Goal: Task Accomplishment & Management: Manage account settings

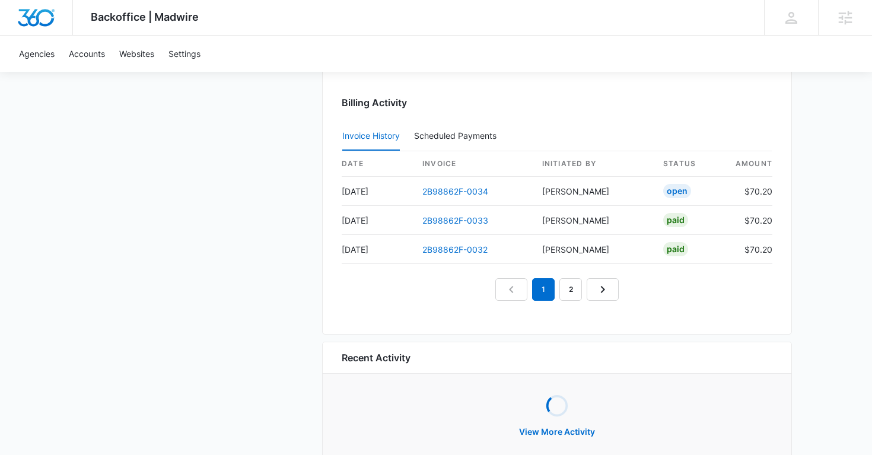
scroll to position [1209, 0]
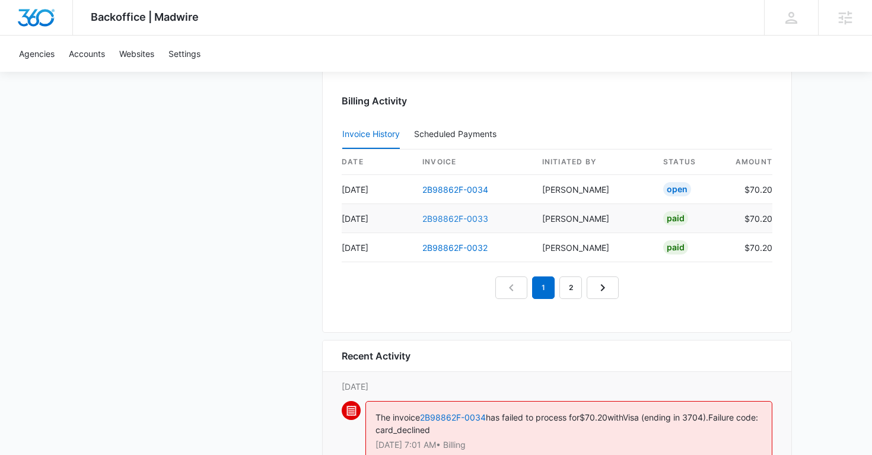
click at [462, 218] on link "2B98862F-0033" at bounding box center [456, 219] width 66 height 10
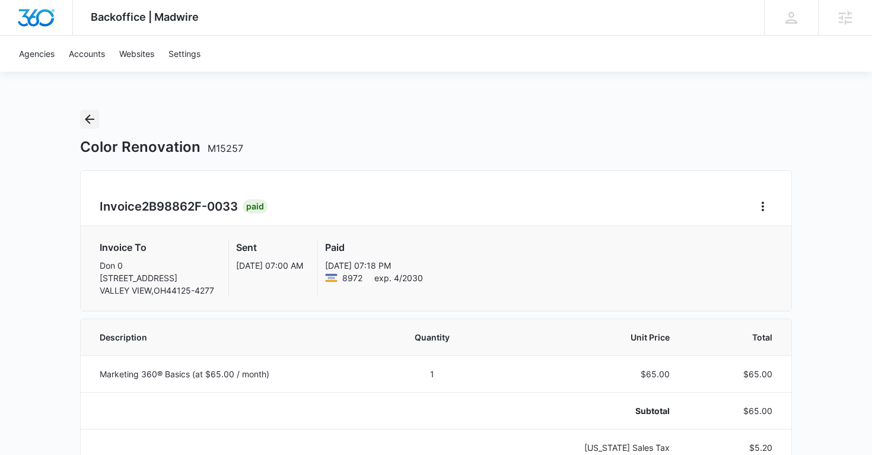
click at [90, 123] on icon "Back" at bounding box center [89, 119] width 9 height 9
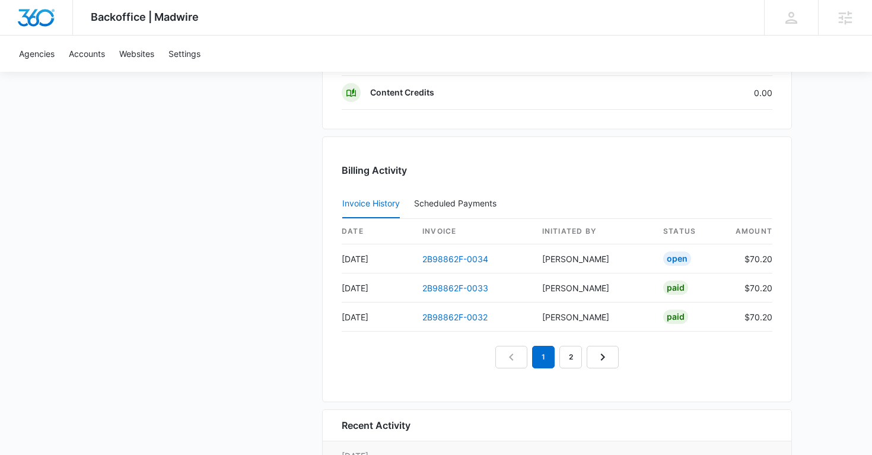
scroll to position [1151, 0]
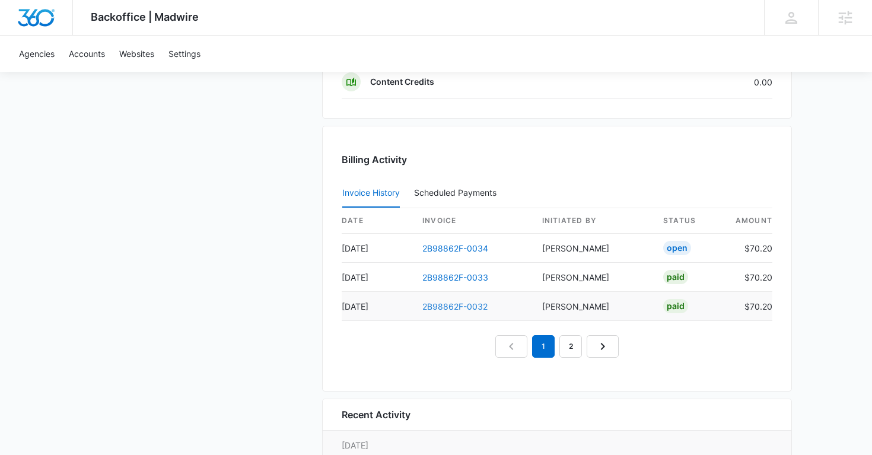
click at [450, 307] on link "2B98862F-0032" at bounding box center [455, 306] width 65 height 10
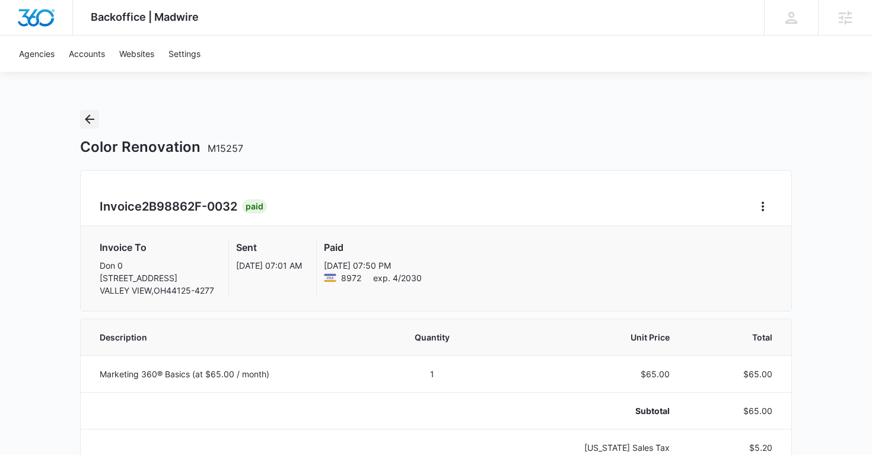
click at [90, 120] on icon "Back" at bounding box center [89, 119] width 14 height 14
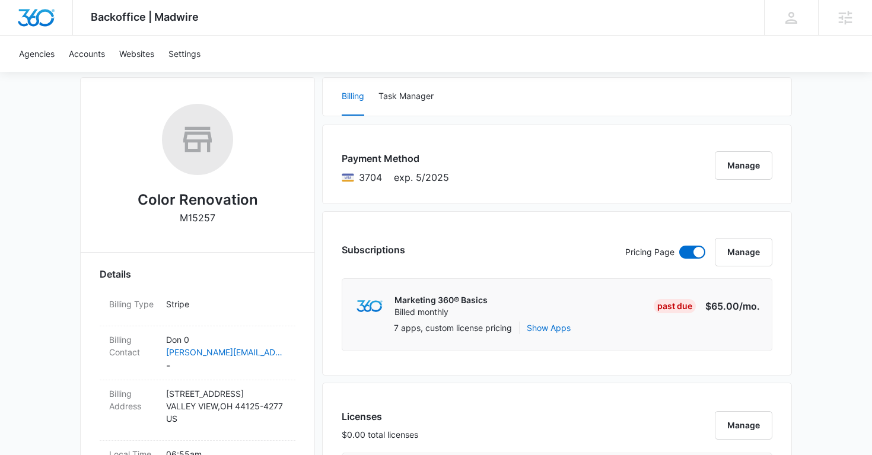
scroll to position [145, 0]
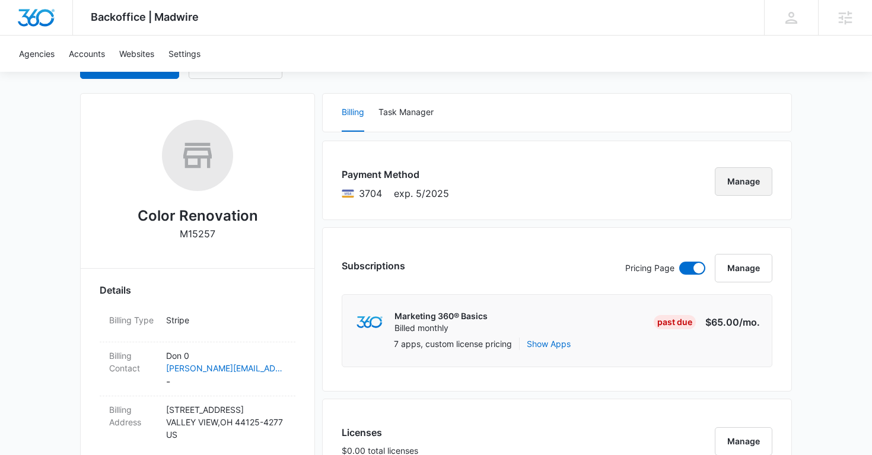
click at [725, 189] on button "Manage" at bounding box center [744, 181] width 58 height 28
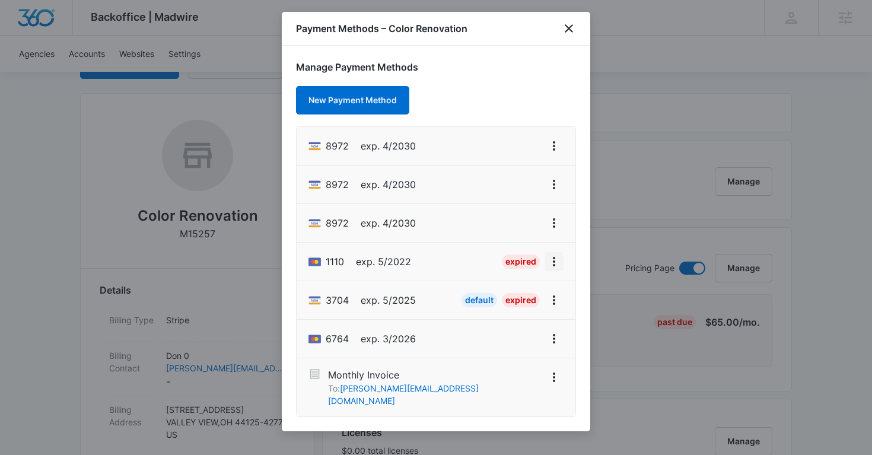
click at [555, 258] on icon "View More" at bounding box center [554, 262] width 14 height 14
click at [510, 328] on div "Delete Card" at bounding box center [506, 330] width 55 height 8
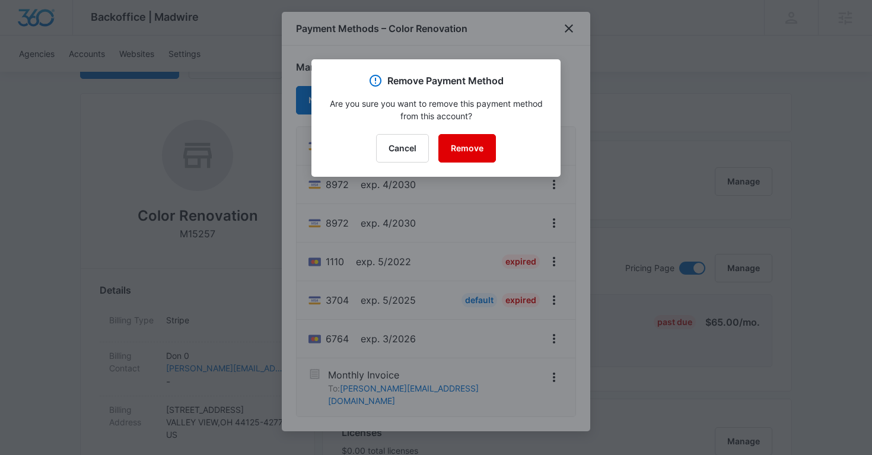
click at [469, 154] on button "Remove" at bounding box center [468, 148] width 58 height 28
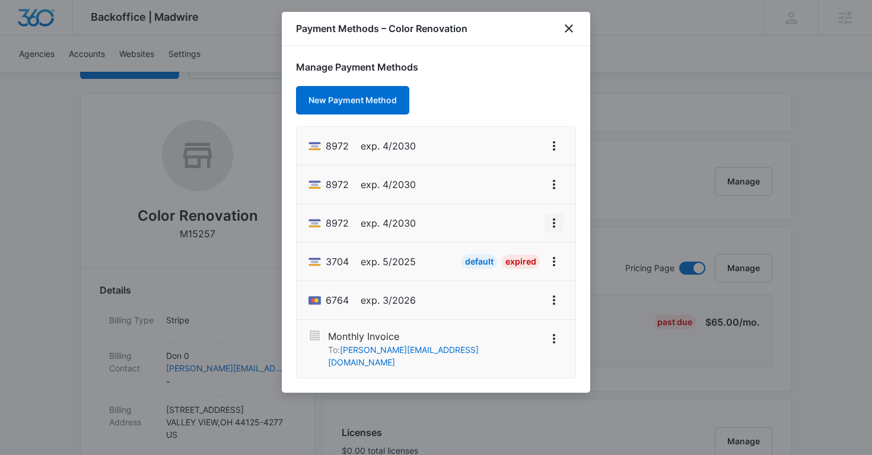
click at [551, 223] on icon "View More" at bounding box center [554, 223] width 14 height 14
click at [507, 296] on div "Delete Card" at bounding box center [506, 292] width 55 height 8
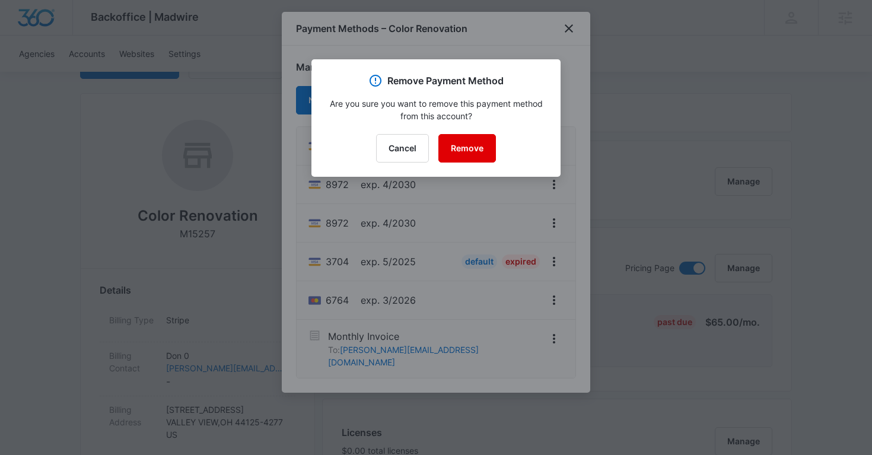
click at [469, 156] on button "Remove" at bounding box center [468, 148] width 58 height 28
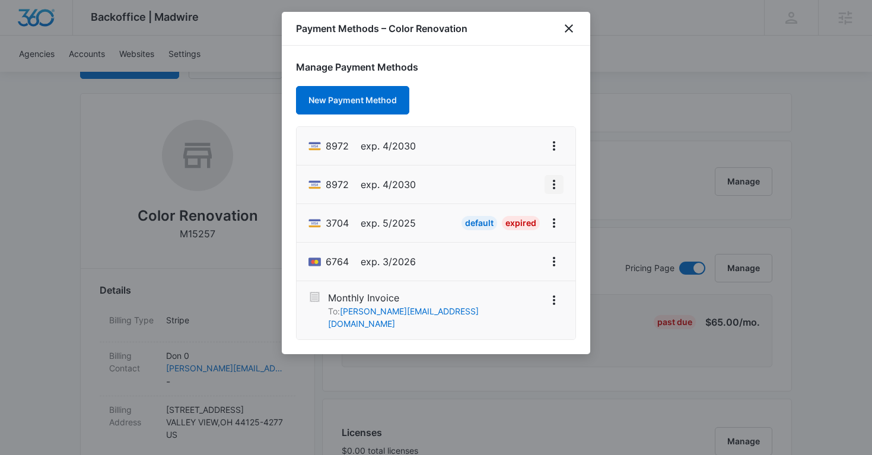
click at [553, 188] on icon "View More" at bounding box center [554, 184] width 2 height 9
click at [514, 249] on div "Delete Card" at bounding box center [506, 253] width 55 height 8
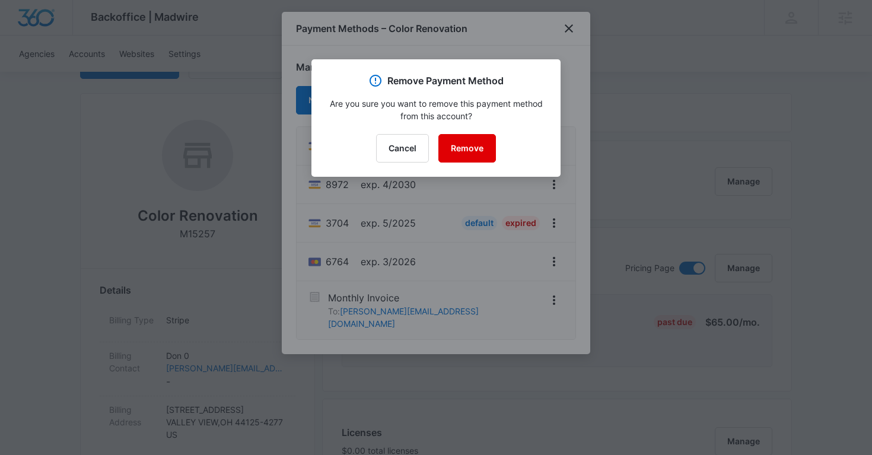
click at [474, 150] on button "Remove" at bounding box center [468, 148] width 58 height 28
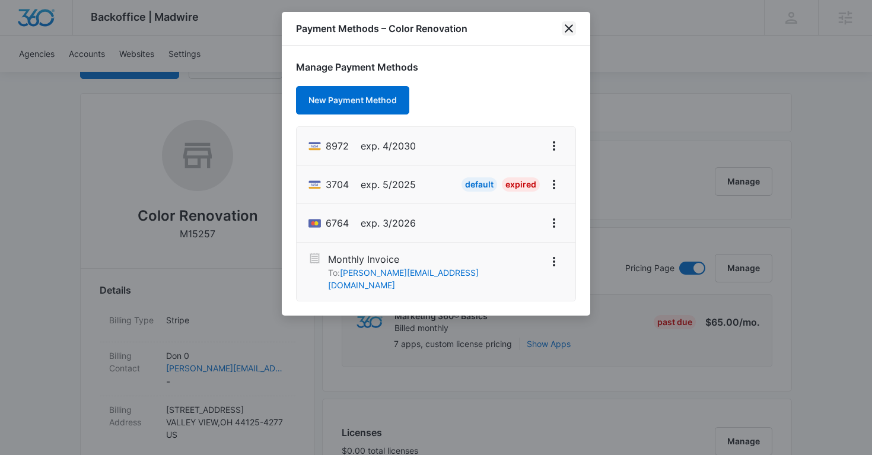
click at [566, 31] on icon "close" at bounding box center [569, 28] width 8 height 8
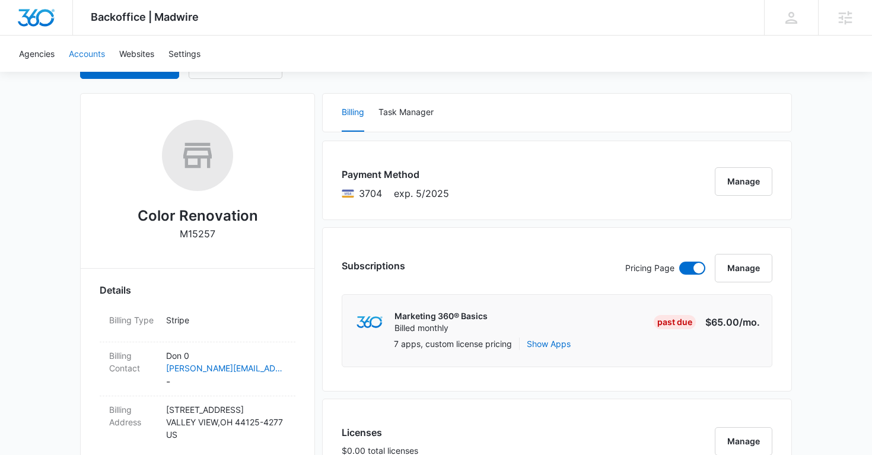
click at [94, 59] on link "Accounts" at bounding box center [87, 54] width 50 height 36
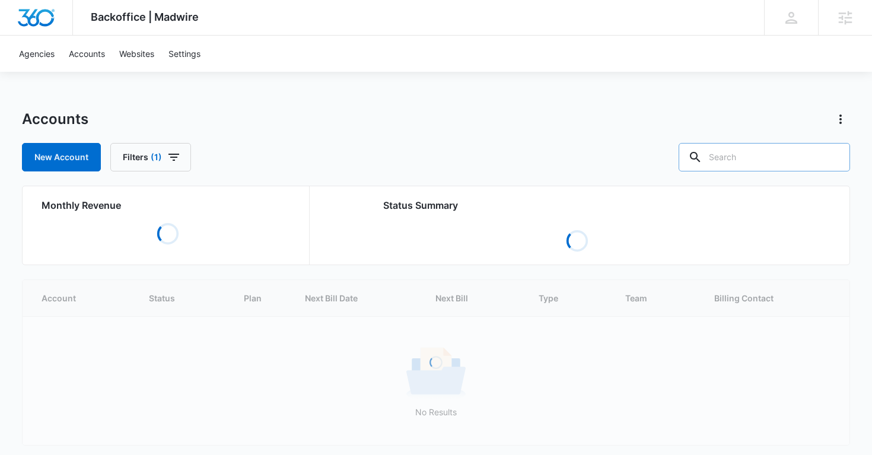
click at [776, 150] on input "text" at bounding box center [764, 157] width 171 height 28
paste input "M8357"
type input "M8357"
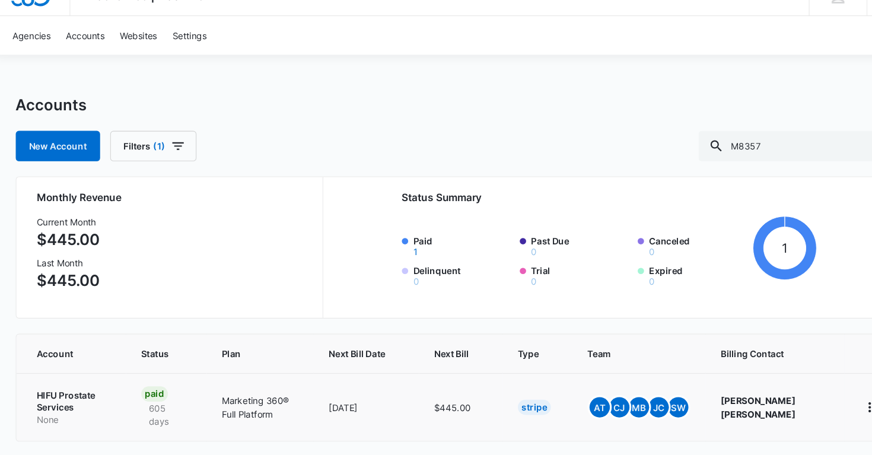
click at [62, 397] on p "HIFU Prostate Services" at bounding box center [76, 396] width 69 height 23
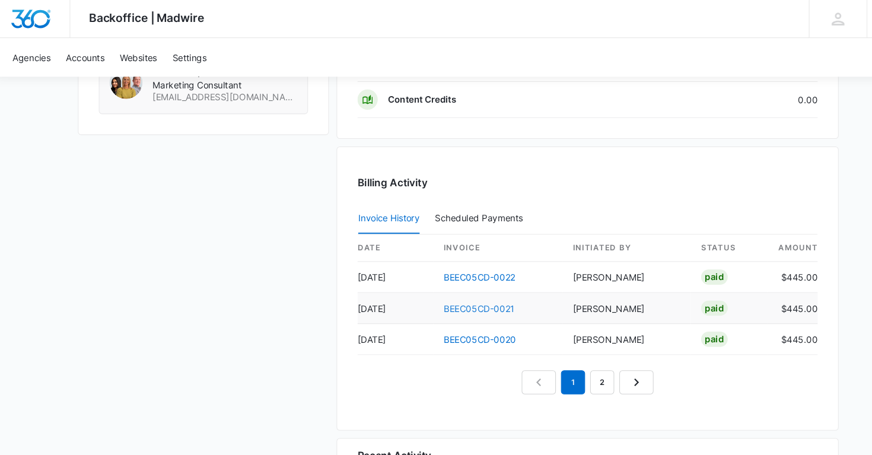
scroll to position [1139, 0]
click at [449, 261] on link "BEEC05CD-0022" at bounding box center [456, 260] width 67 height 10
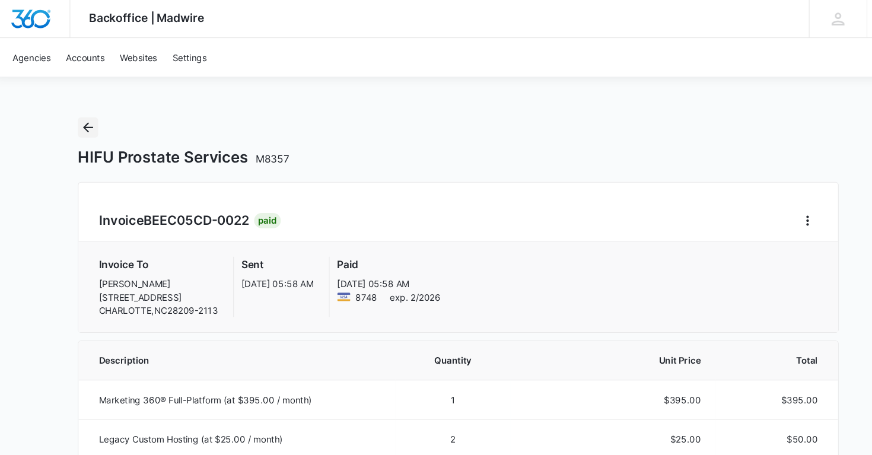
click at [93, 119] on icon "Back" at bounding box center [89, 119] width 9 height 9
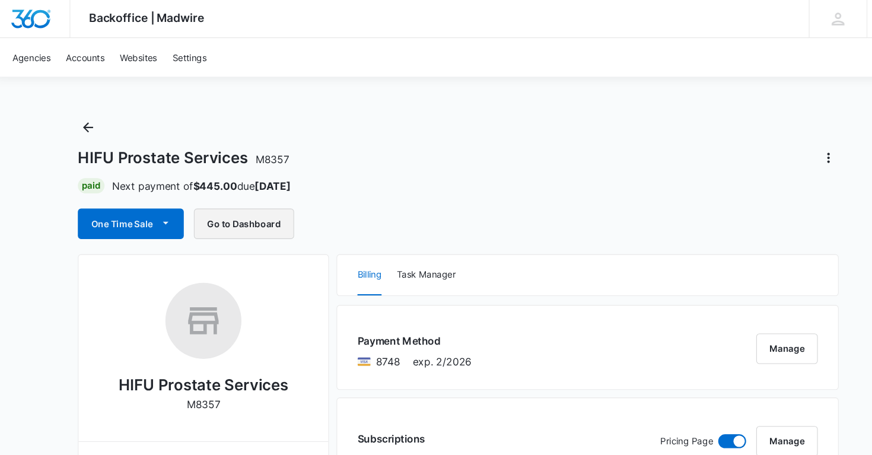
click at [246, 207] on button "Go to Dashboard" at bounding box center [236, 209] width 94 height 28
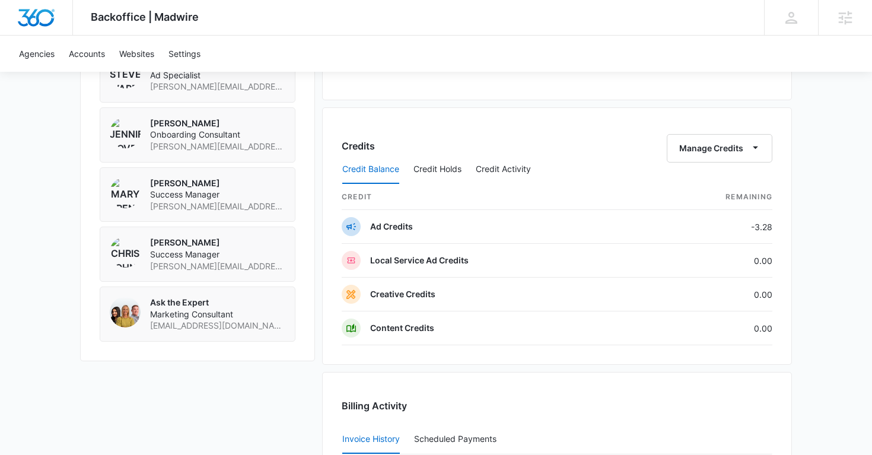
scroll to position [1162, 0]
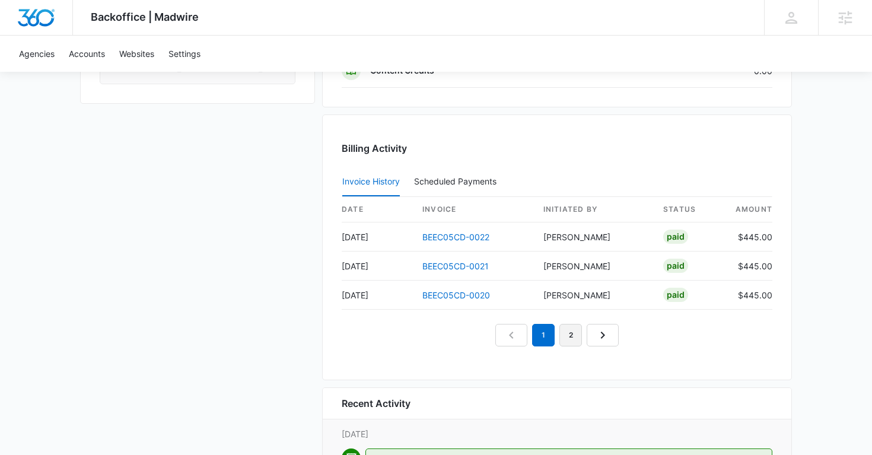
click at [574, 336] on link "2" at bounding box center [571, 335] width 23 height 23
click at [582, 336] on link "3" at bounding box center [584, 335] width 23 height 23
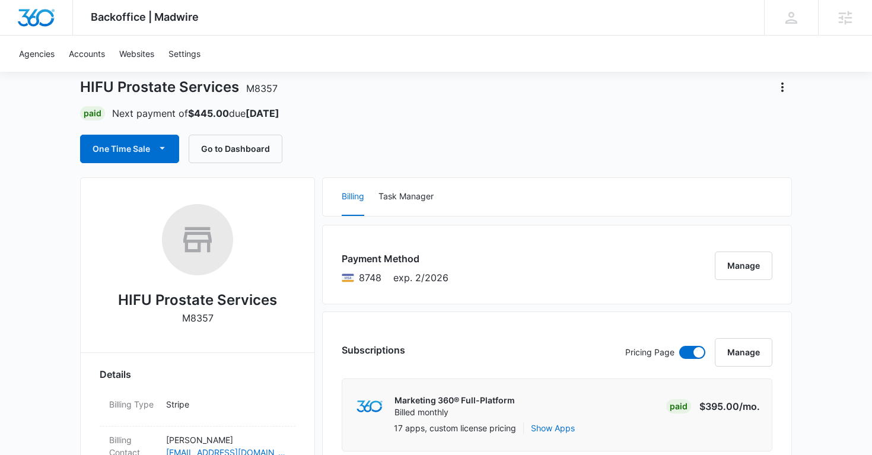
scroll to position [0, 0]
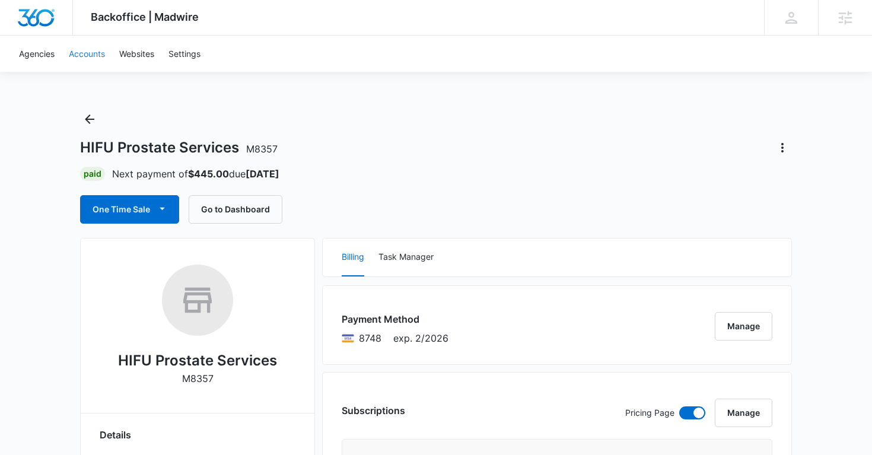
click at [102, 57] on link "Accounts" at bounding box center [87, 54] width 50 height 36
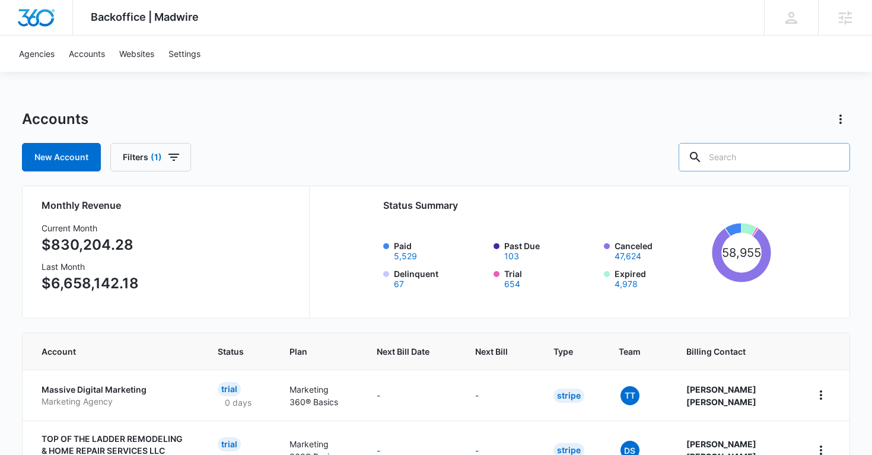
click at [761, 156] on input "text" at bounding box center [764, 157] width 171 height 28
paste input "M29810"
type input "M29810"
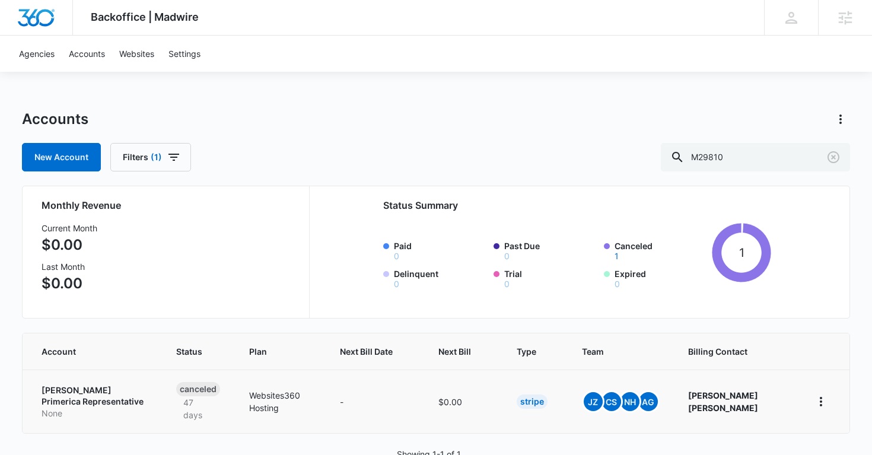
click at [86, 389] on p "David L Williams Primerica Representative" at bounding box center [95, 396] width 106 height 23
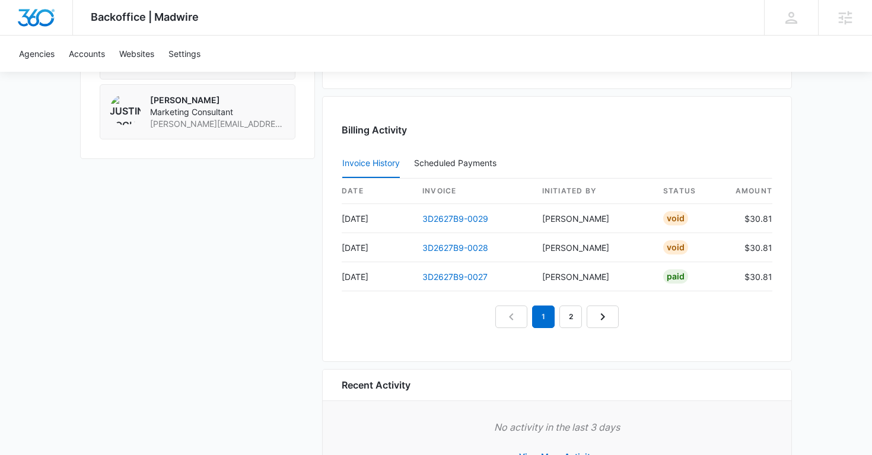
scroll to position [1116, 0]
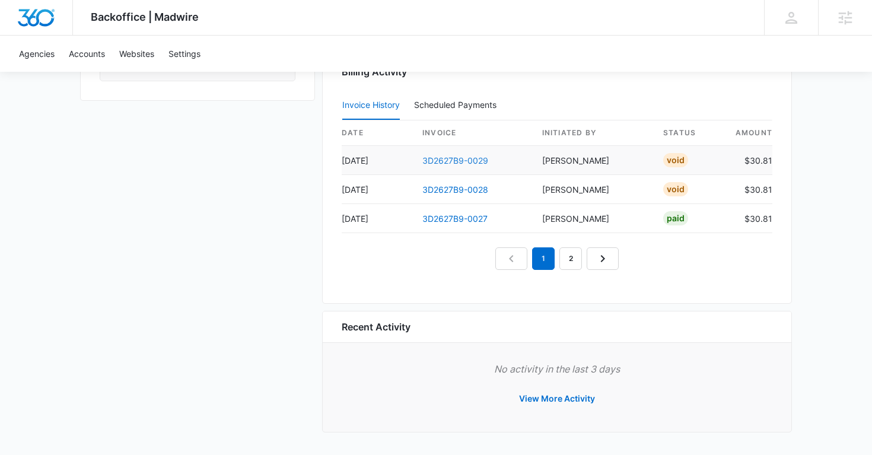
click at [469, 160] on link "3D2627B9-0029" at bounding box center [456, 160] width 66 height 10
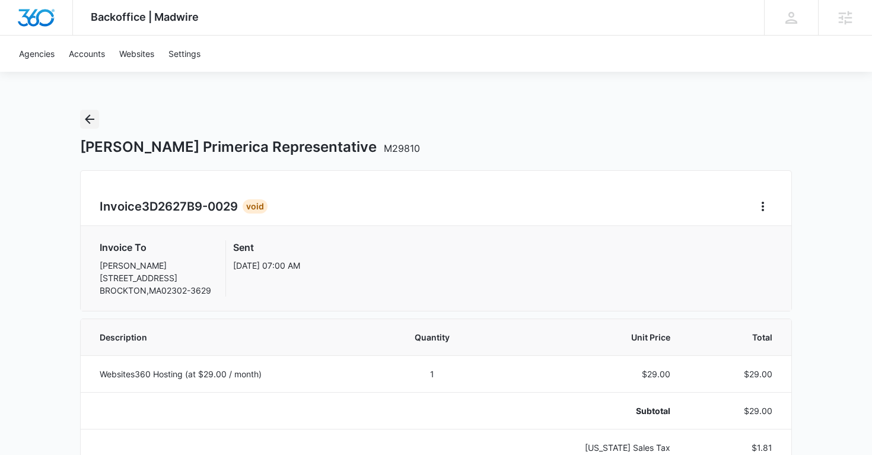
click at [89, 119] on icon "Back" at bounding box center [89, 119] width 9 height 9
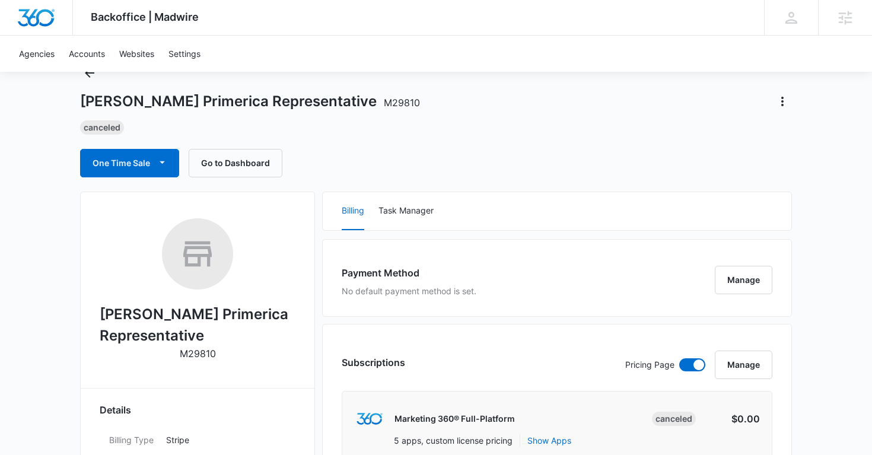
scroll to position [35, 0]
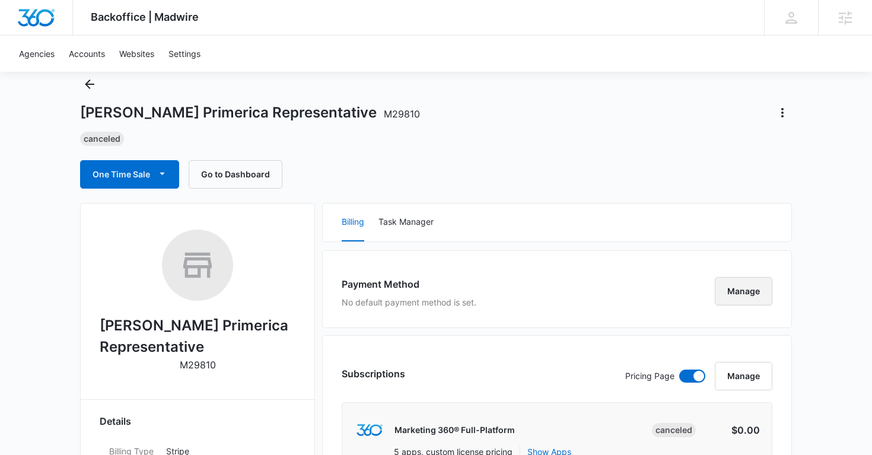
click at [726, 287] on button "Manage" at bounding box center [744, 291] width 58 height 28
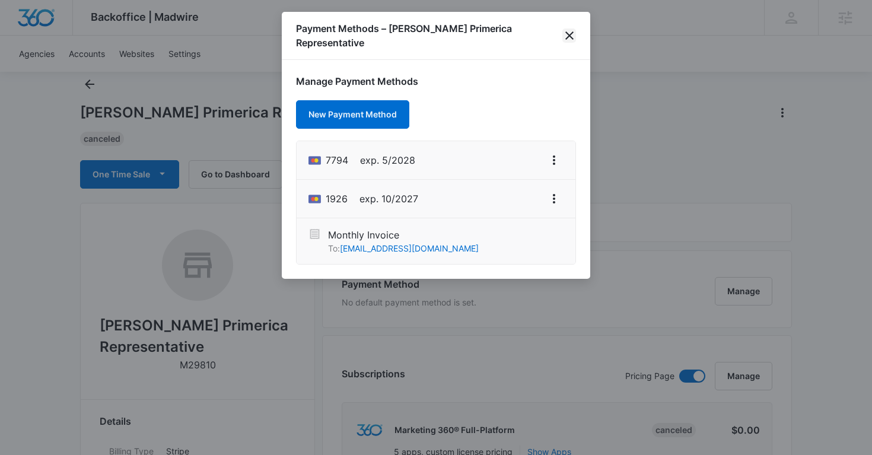
click at [571, 37] on icon "close" at bounding box center [570, 35] width 8 height 8
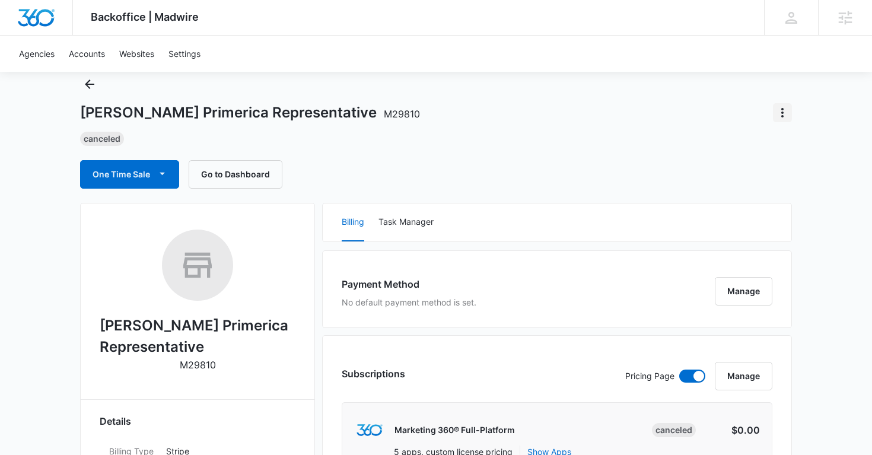
click at [785, 111] on icon "Actions" at bounding box center [783, 113] width 14 height 14
click at [746, 144] on div "Update Status" at bounding box center [734, 146] width 58 height 8
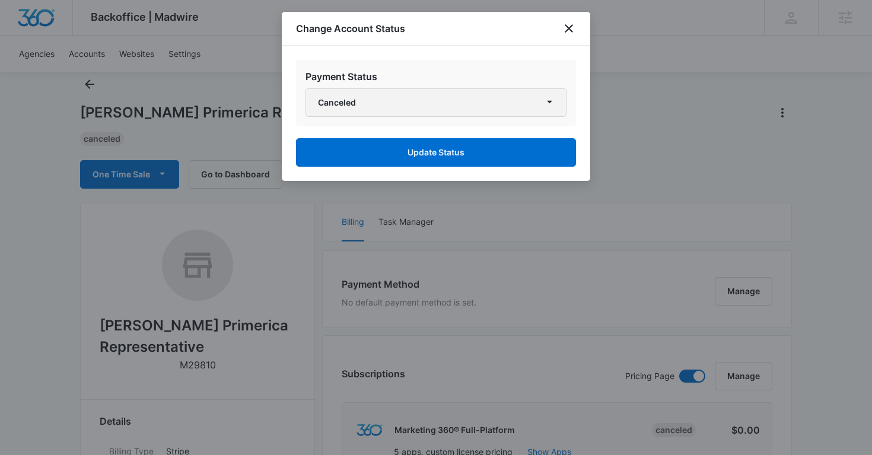
click at [442, 108] on button "Canceled" at bounding box center [436, 102] width 261 height 28
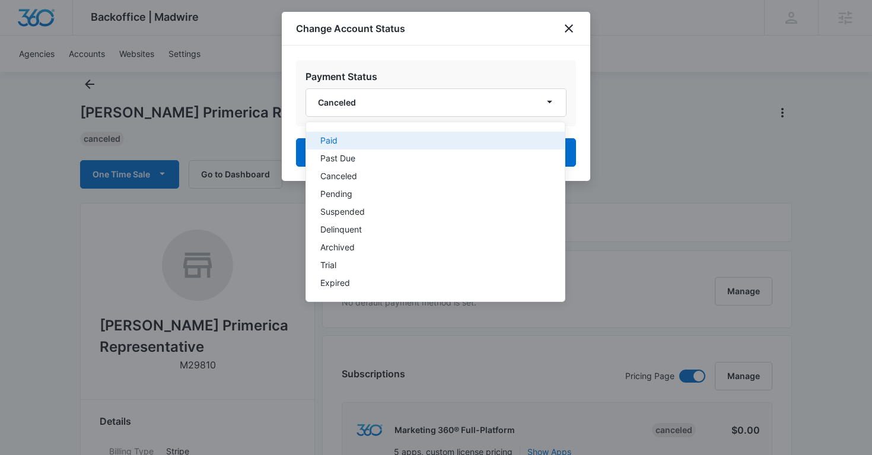
click at [369, 138] on div "Paid" at bounding box center [428, 140] width 216 height 8
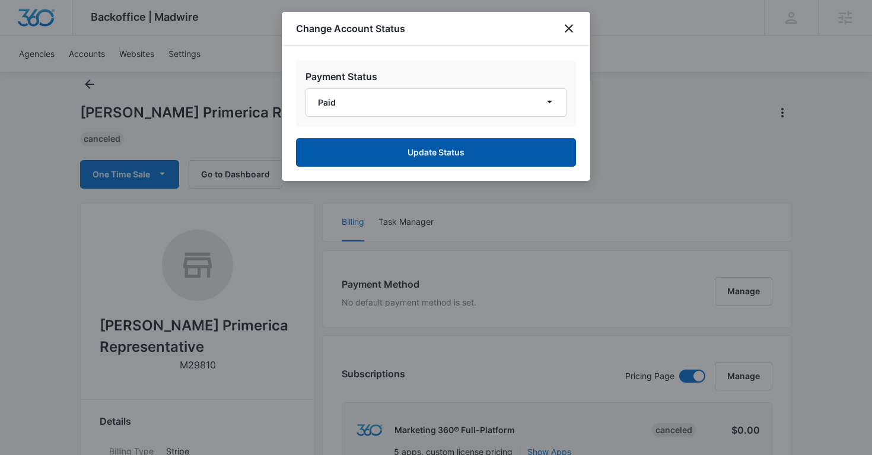
click at [397, 151] on button "Update Status" at bounding box center [436, 152] width 280 height 28
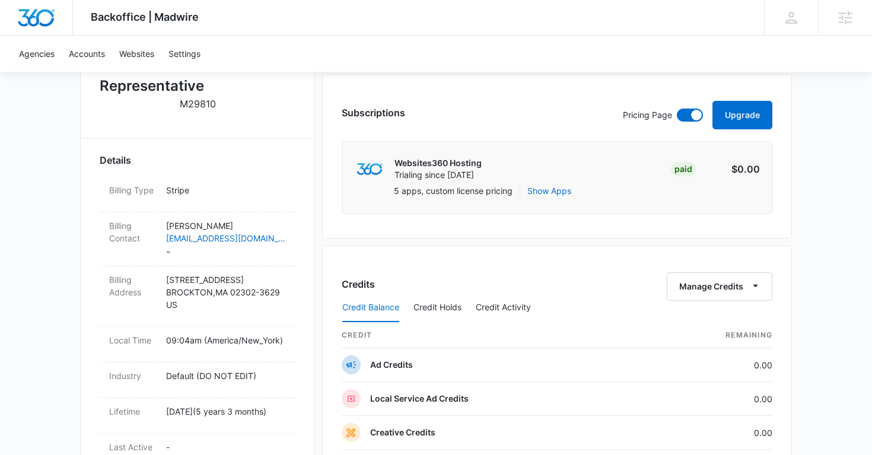
scroll to position [325, 0]
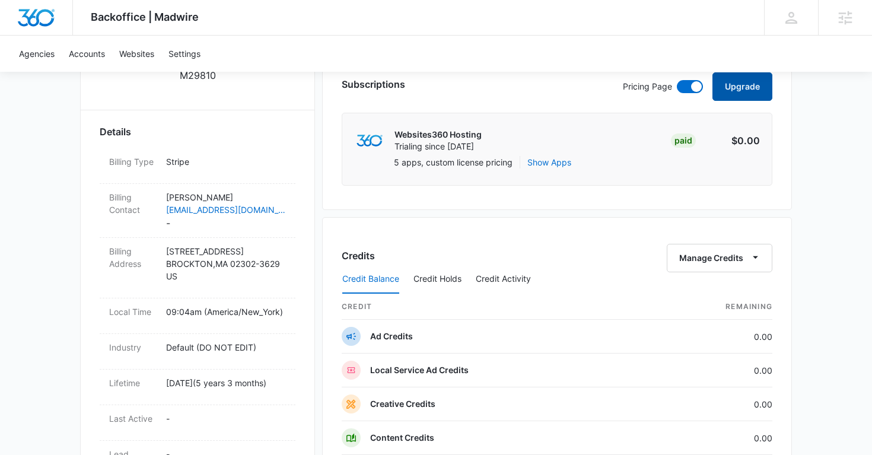
click at [736, 92] on button "Upgrade" at bounding box center [743, 86] width 60 height 28
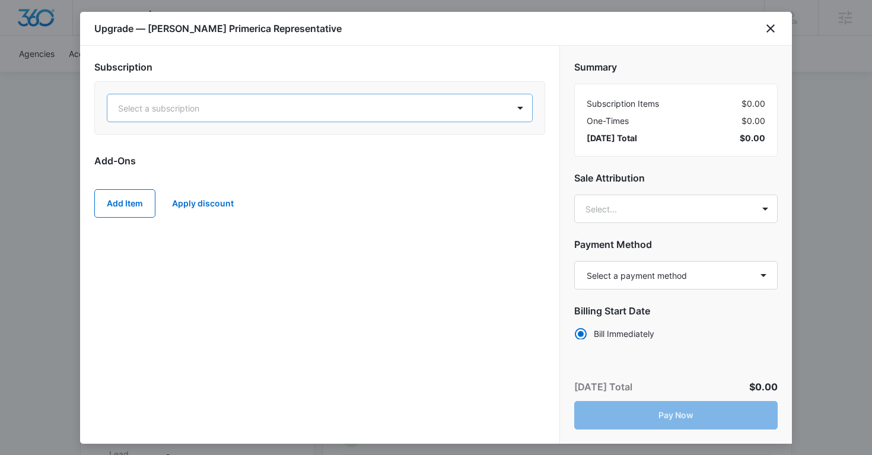
click at [311, 109] on div at bounding box center [305, 108] width 375 height 15
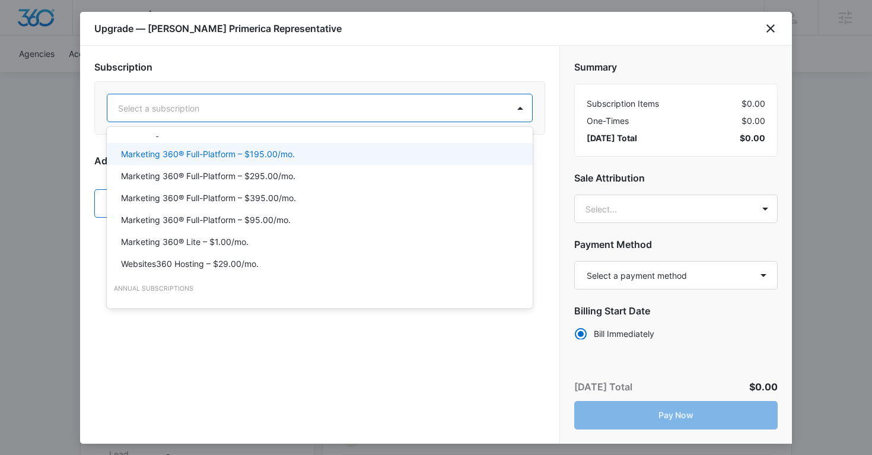
scroll to position [83, 0]
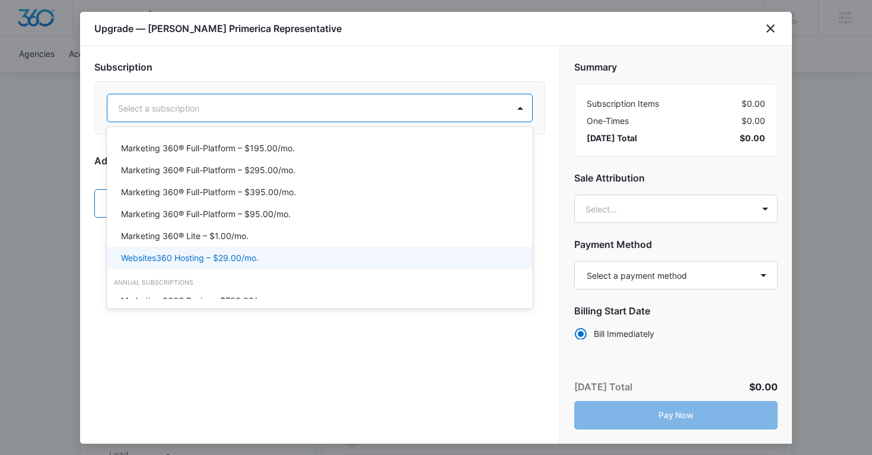
click at [247, 258] on p "Websites360 Hosting – $29.00/mo." at bounding box center [190, 258] width 138 height 12
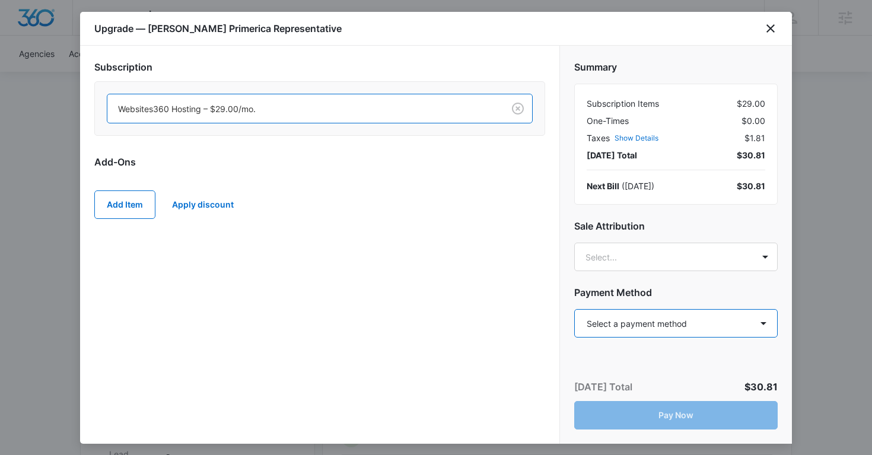
click at [646, 332] on select "Select a payment method Mastercard ending in 7794 Mastercard ending in 1926 New…" at bounding box center [676, 323] width 204 height 28
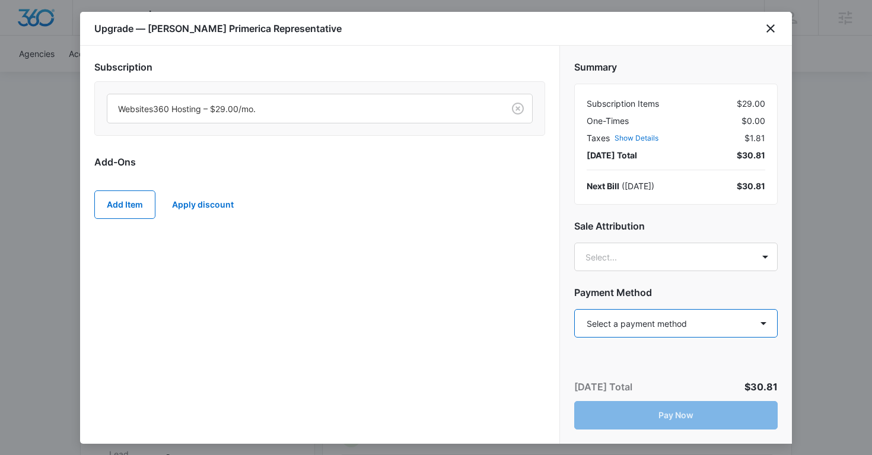
select select "pm_1Rz5ZkA4n8RTgNjU0JS7kzSC"
click at [574, 309] on select "Select a payment method Mastercard ending in 7794 Mastercard ending in 1926 New…" at bounding box center [676, 323] width 204 height 28
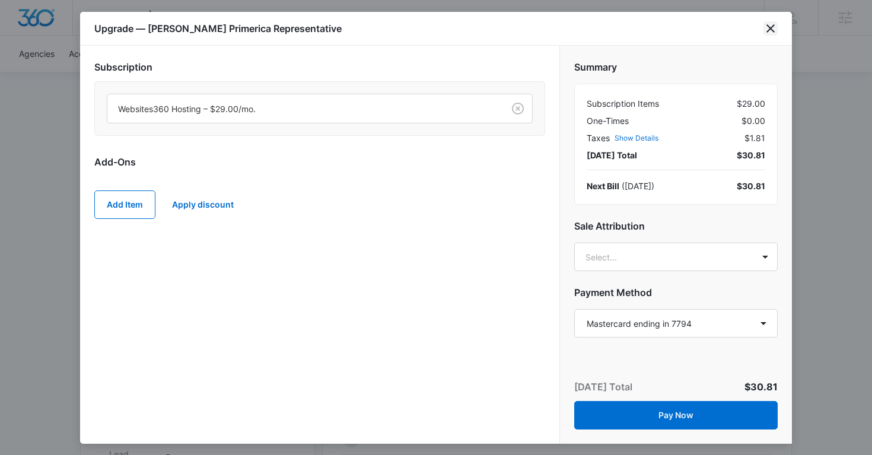
click at [767, 32] on icon "close" at bounding box center [771, 28] width 8 height 8
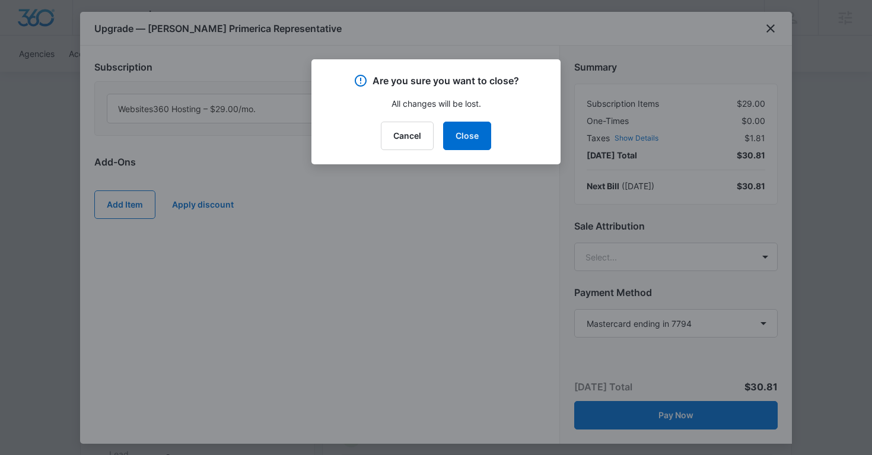
click at [496, 136] on div "Cancel Close" at bounding box center [436, 136] width 221 height 28
click at [468, 141] on button "Close" at bounding box center [467, 136] width 48 height 28
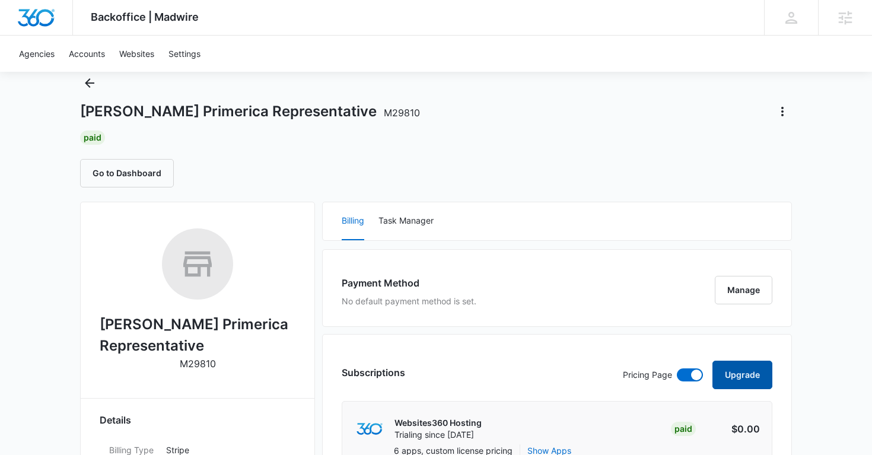
scroll to position [0, 0]
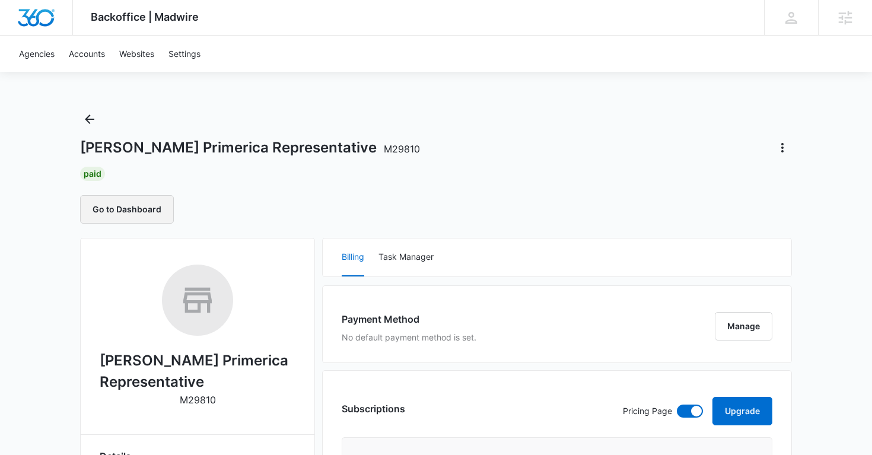
click at [131, 214] on button "Go to Dashboard" at bounding box center [127, 209] width 94 height 28
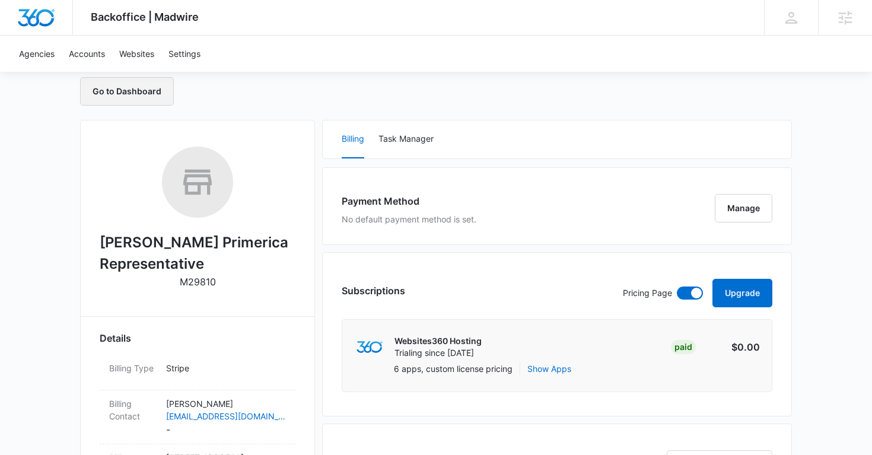
scroll to position [139, 0]
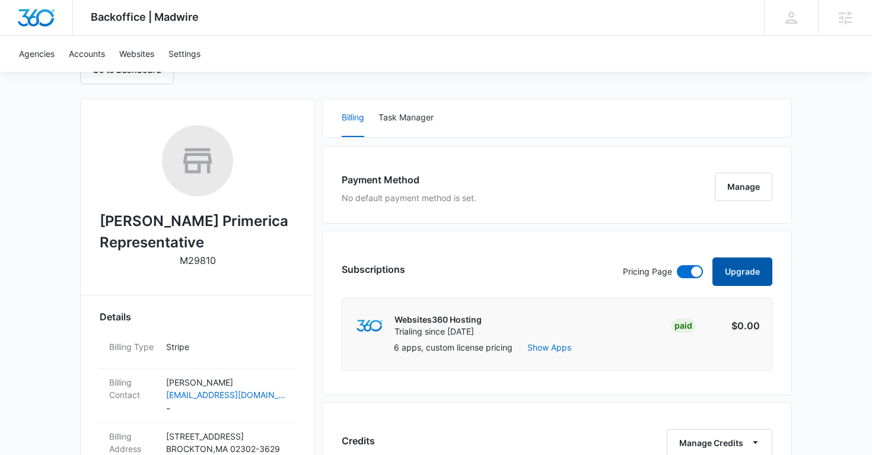
click at [745, 272] on button "Upgrade" at bounding box center [743, 272] width 60 height 28
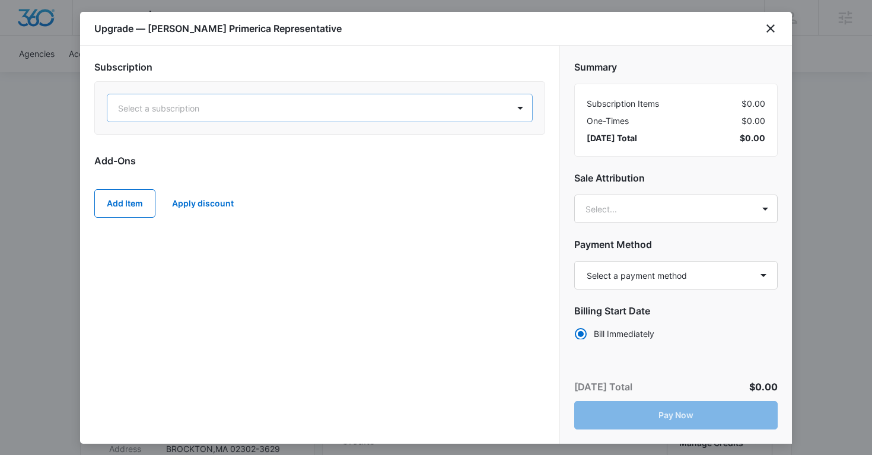
click at [243, 107] on div at bounding box center [305, 108] width 375 height 15
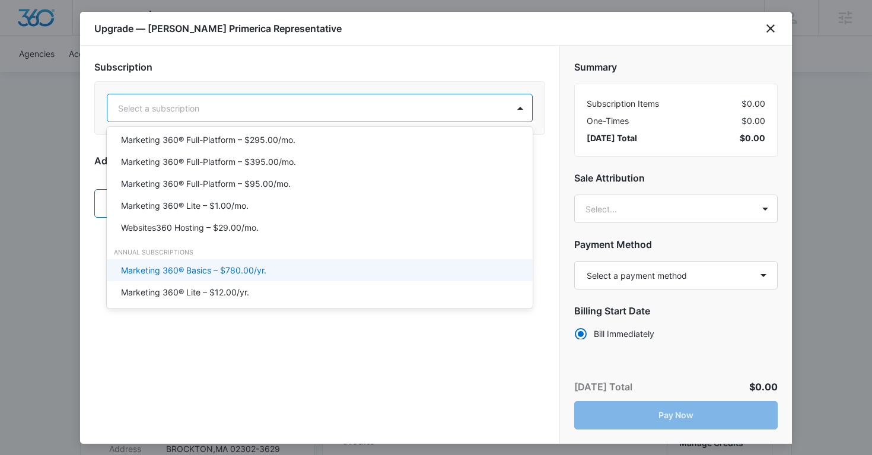
scroll to position [111, 0]
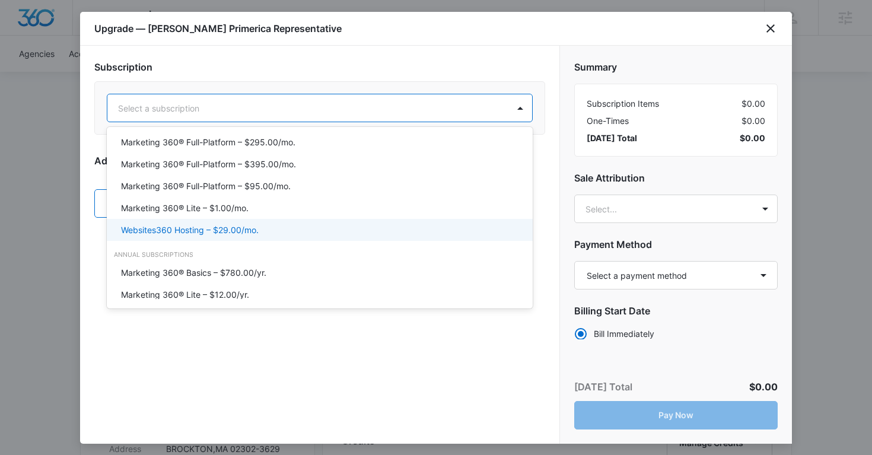
click at [230, 231] on p "Websites360 Hosting – $29.00/mo." at bounding box center [190, 230] width 138 height 12
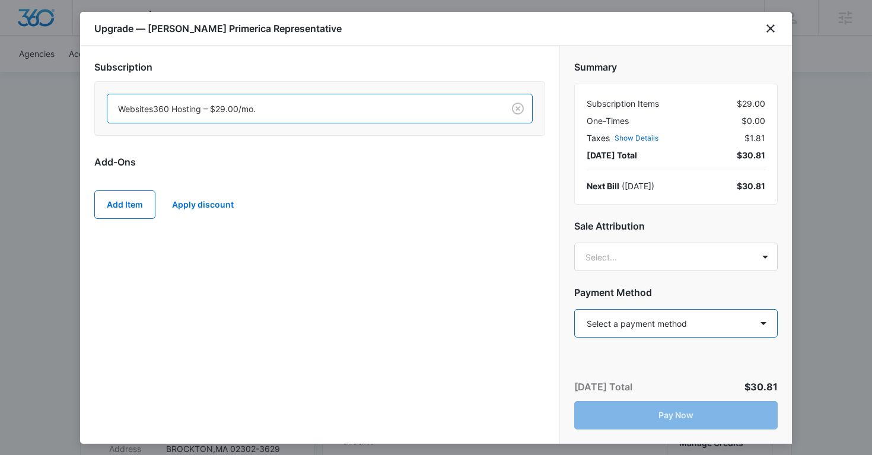
click at [624, 324] on select "Select a payment method Mastercard ending in 7794 Mastercard ending in 1926 New…" at bounding box center [676, 323] width 204 height 28
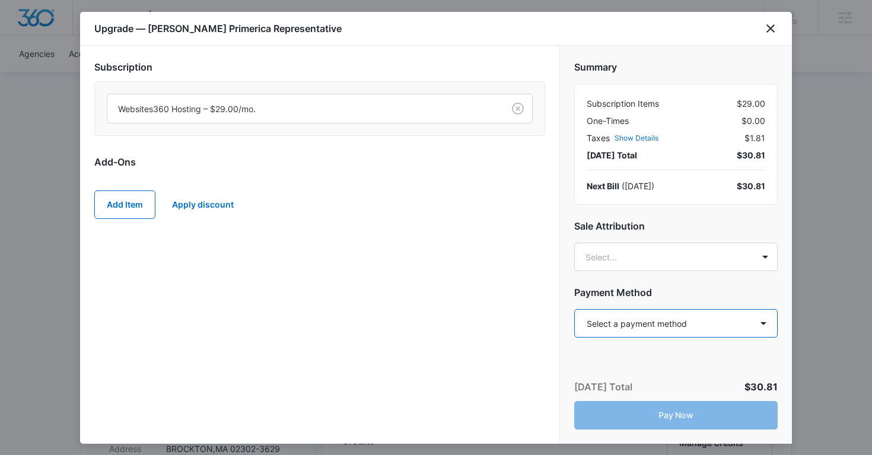
select select "pm_1Rz5ZkA4n8RTgNjU0JS7kzSC"
click at [574, 309] on select "Select a payment method Mastercard ending in 7794 Mastercard ending in 1926 New…" at bounding box center [676, 323] width 204 height 28
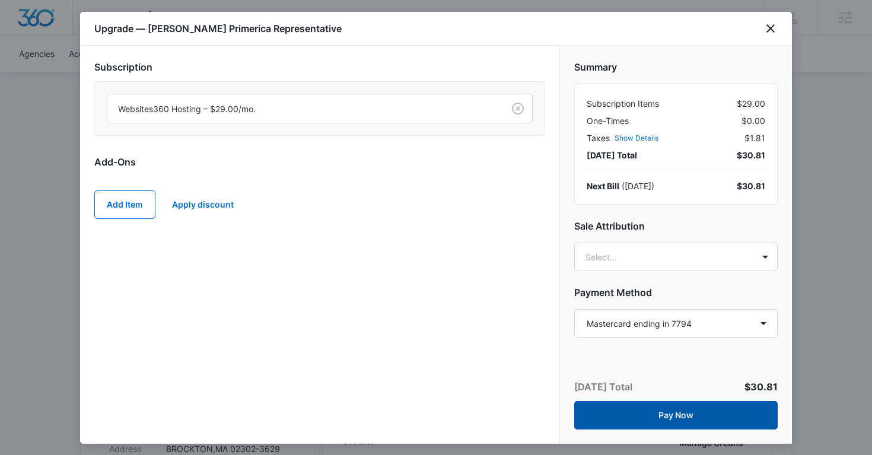
click at [641, 411] on button "Pay Now" at bounding box center [676, 415] width 204 height 28
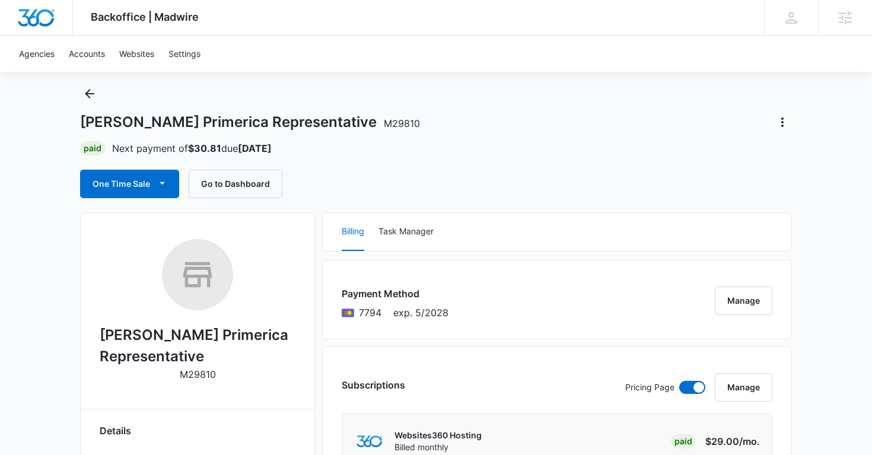
scroll to position [0, 0]
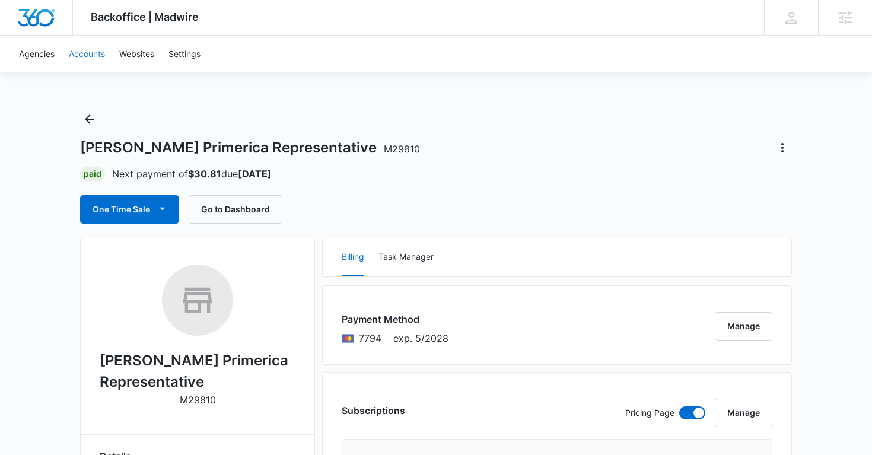
click at [95, 56] on link "Accounts" at bounding box center [87, 54] width 50 height 36
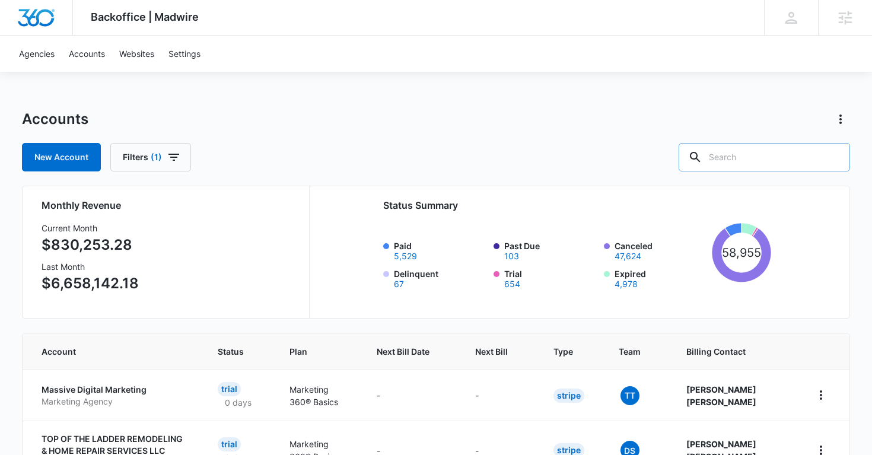
click at [784, 166] on input "text" at bounding box center [764, 157] width 171 height 28
paste input "M15257"
type input "M15257"
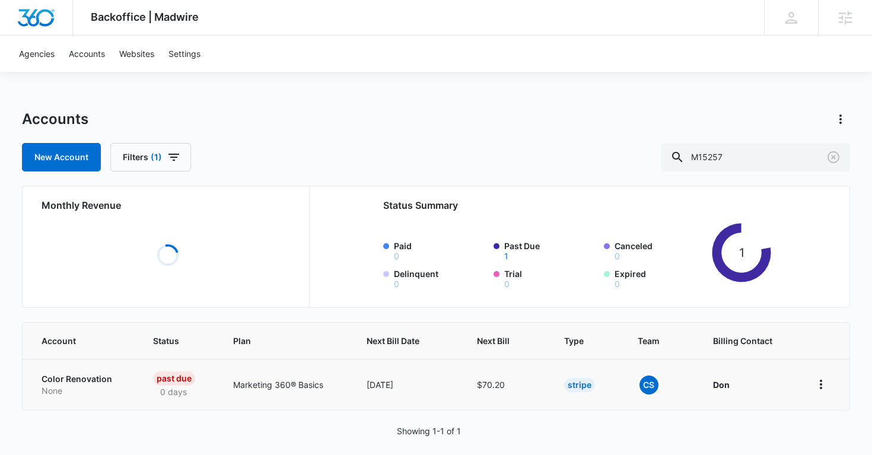
click at [79, 380] on p "Color Renovation" at bounding box center [83, 379] width 83 height 12
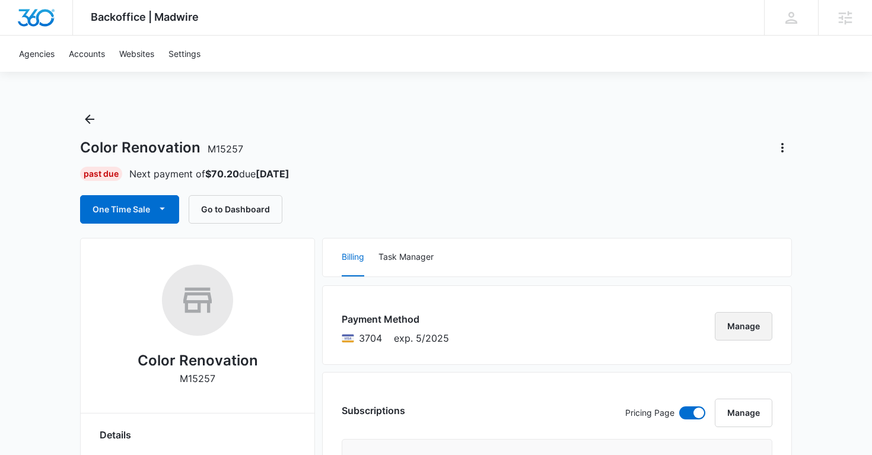
click at [738, 335] on button "Manage" at bounding box center [744, 326] width 58 height 28
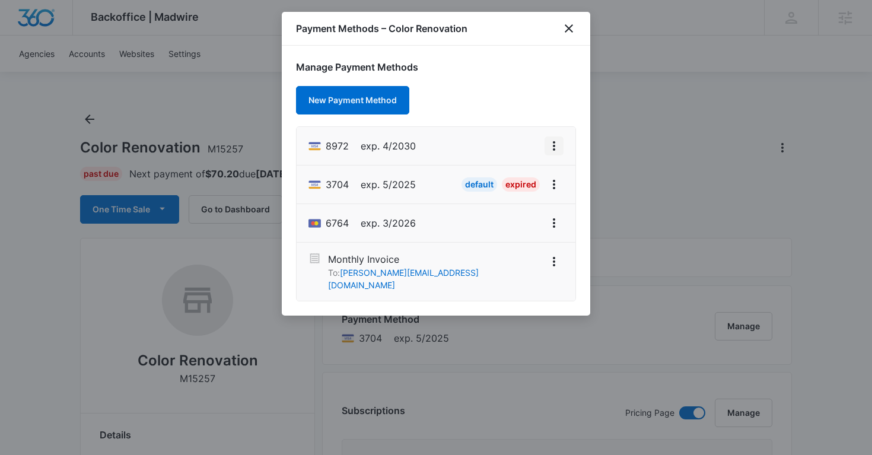
click at [551, 146] on icon "View More" at bounding box center [554, 146] width 14 height 14
click at [516, 198] on div "Set As Default" at bounding box center [506, 197] width 55 height 8
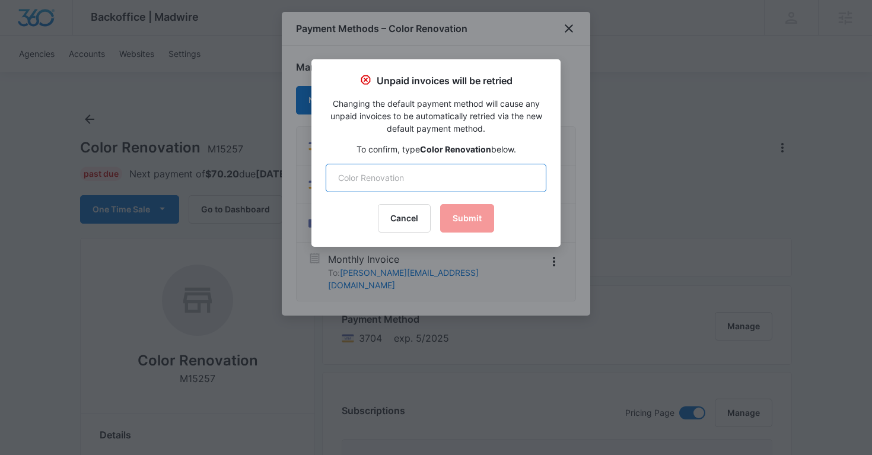
click at [352, 171] on input "text" at bounding box center [436, 178] width 221 height 28
type input "Color Renovation"
click at [471, 221] on button "Submit" at bounding box center [467, 218] width 54 height 28
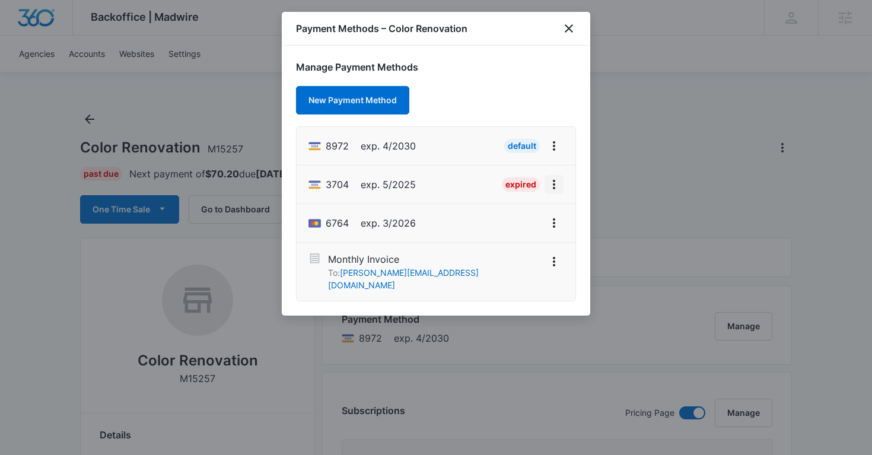
click at [557, 188] on icon "View More" at bounding box center [554, 184] width 14 height 14
click at [510, 253] on div "Delete Card" at bounding box center [506, 253] width 55 height 8
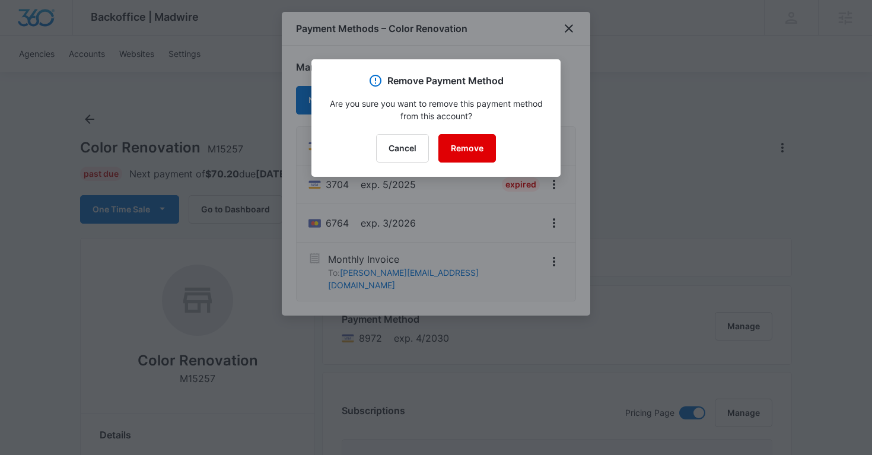
click at [461, 151] on button "Remove" at bounding box center [468, 148] width 58 height 28
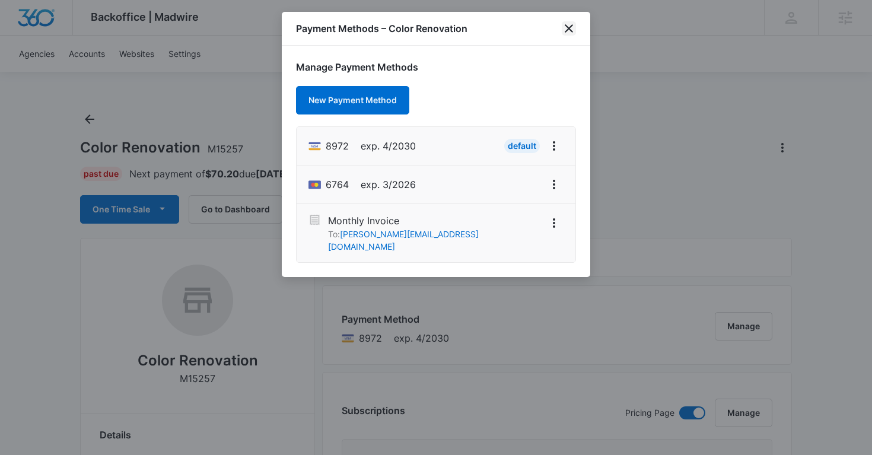
click at [568, 28] on icon "close" at bounding box center [569, 28] width 8 height 8
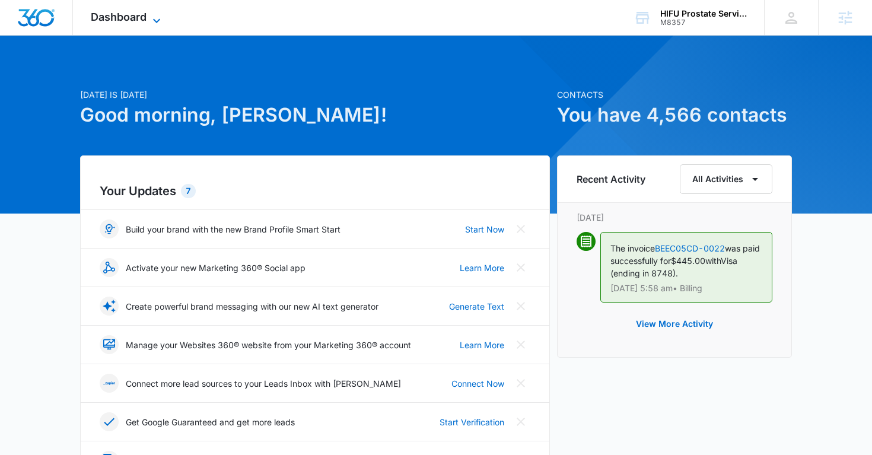
click at [150, 21] on icon at bounding box center [157, 21] width 14 height 14
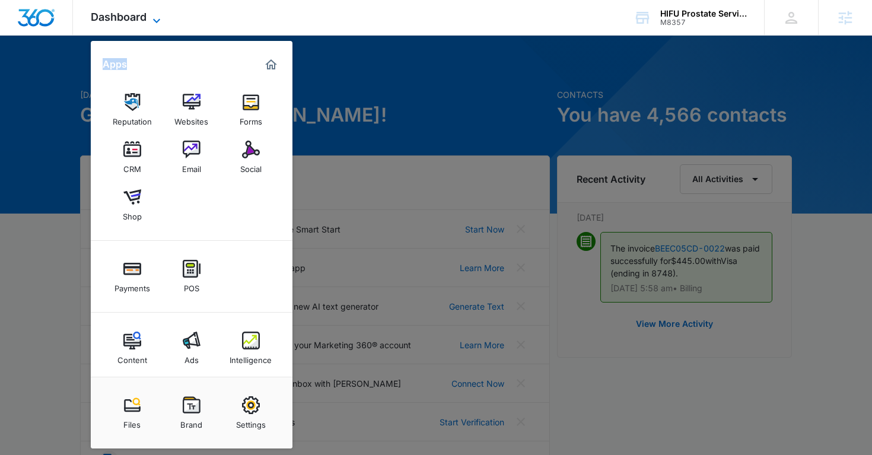
click at [150, 21] on icon at bounding box center [157, 21] width 14 height 14
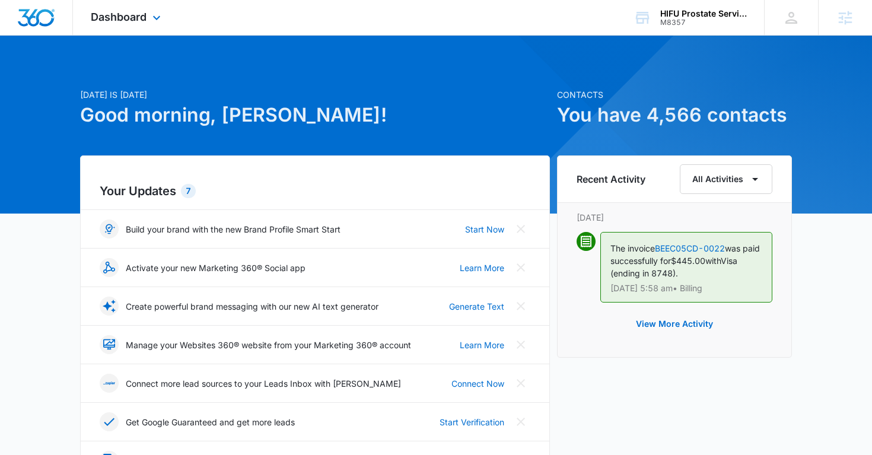
click at [149, 21] on div "Dashboard Apps Reputation Websites Forms CRM Email Social Shop Payments POS Con…" at bounding box center [127, 17] width 109 height 35
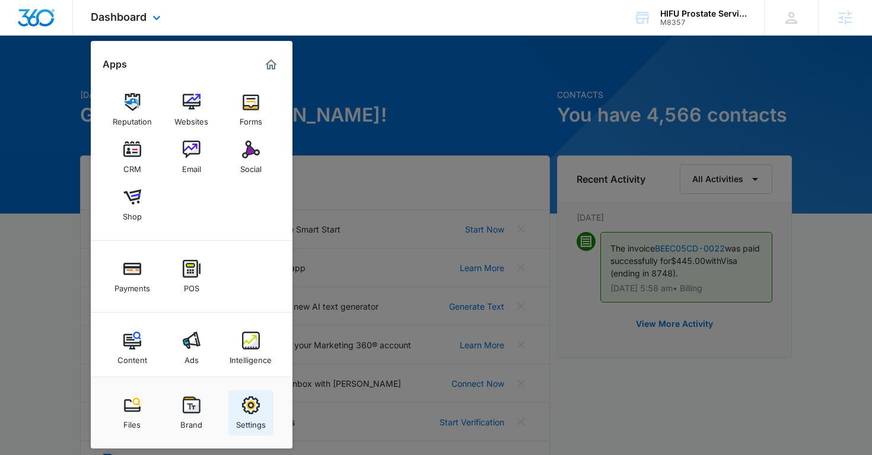
click at [243, 404] on img at bounding box center [251, 405] width 18 height 18
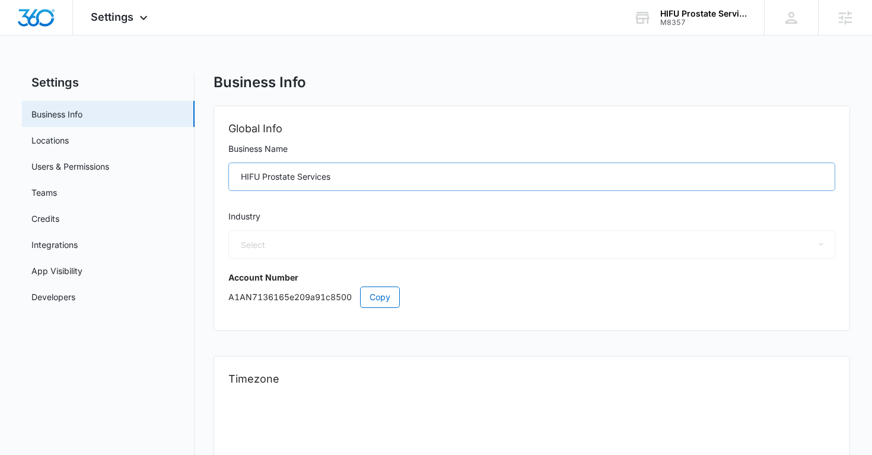
select select "33"
select select "US"
select select "America/[GEOGRAPHIC_DATA]"
click at [105, 164] on link "Users & Permissions" at bounding box center [70, 166] width 78 height 12
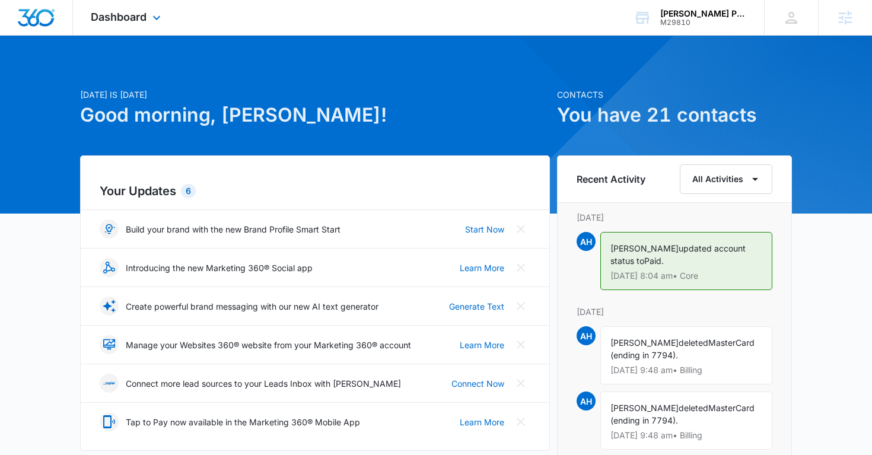
click at [147, 14] on div "Dashboard Apps Reputation Websites Forms CRM Email Social Shop Payments POS Con…" at bounding box center [127, 17] width 109 height 35
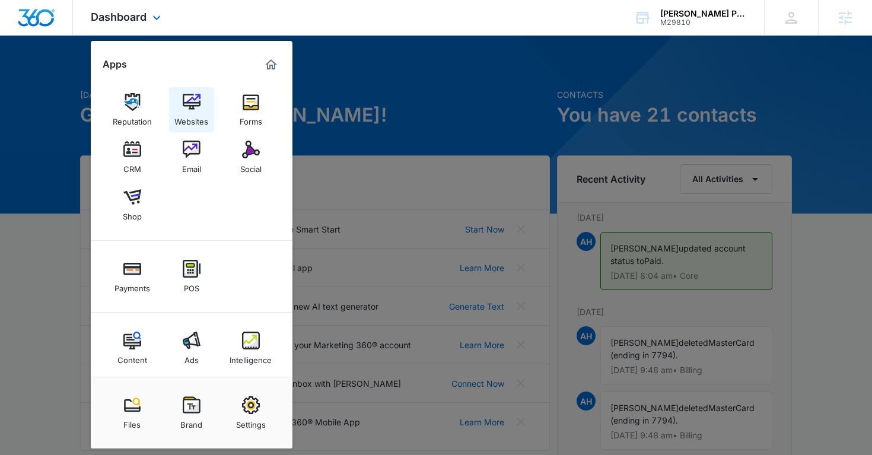
click at [198, 104] on img at bounding box center [192, 102] width 18 height 18
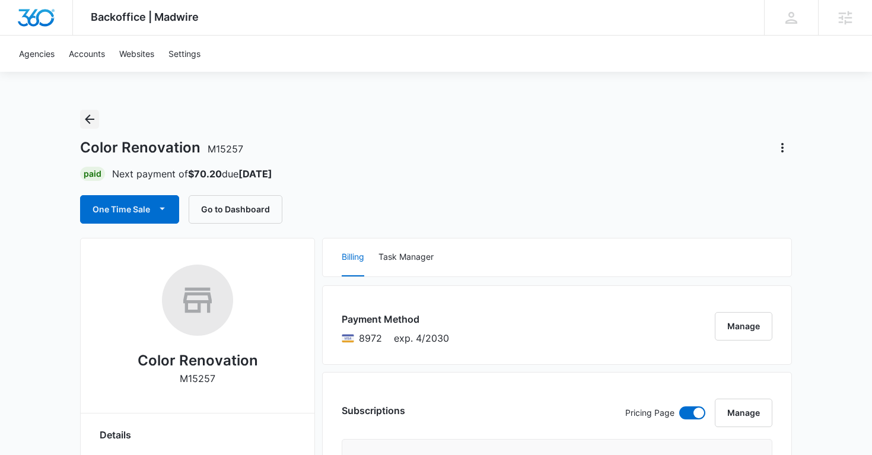
click at [97, 115] on button "Back" at bounding box center [89, 119] width 19 height 19
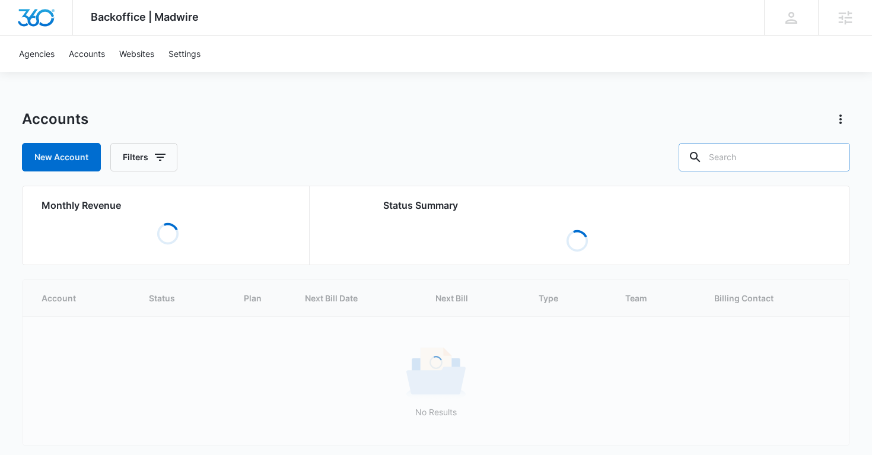
click at [766, 161] on input "text" at bounding box center [764, 157] width 171 height 28
paste input "M311492"
type input "M311492"
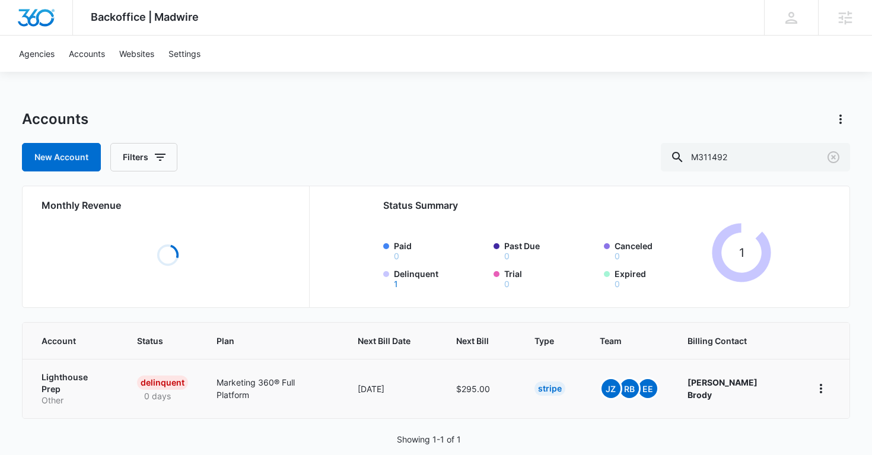
click at [83, 379] on p "Lighthouse Prep" at bounding box center [75, 382] width 67 height 23
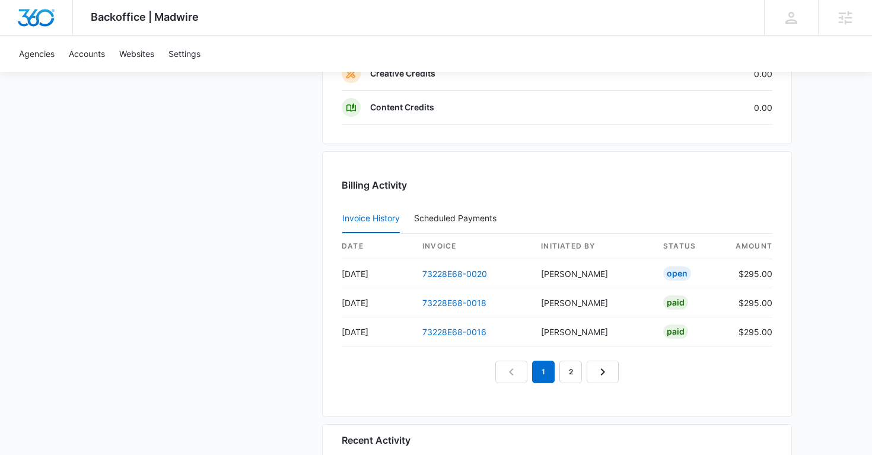
scroll to position [1291, 0]
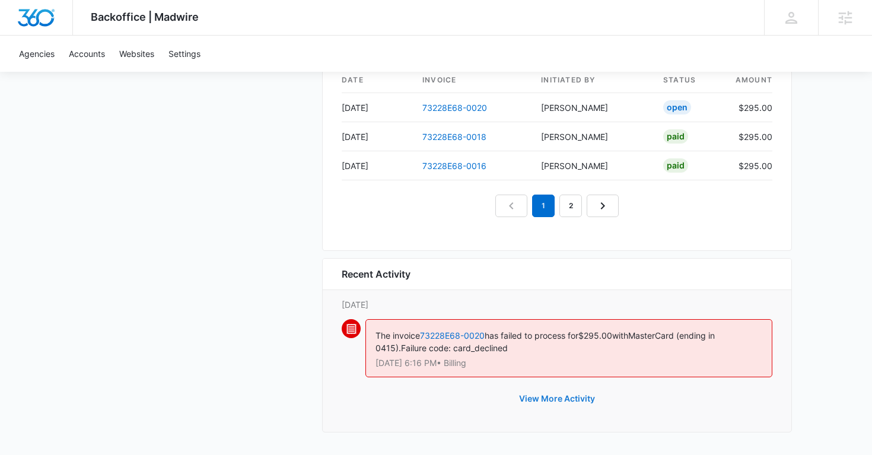
click at [532, 398] on button "View More Activity" at bounding box center [557, 399] width 100 height 28
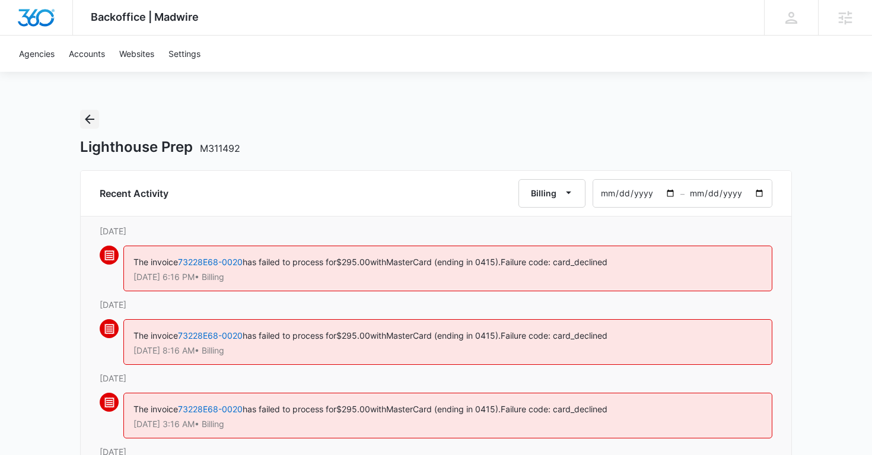
click at [96, 113] on icon "Back" at bounding box center [89, 119] width 14 height 14
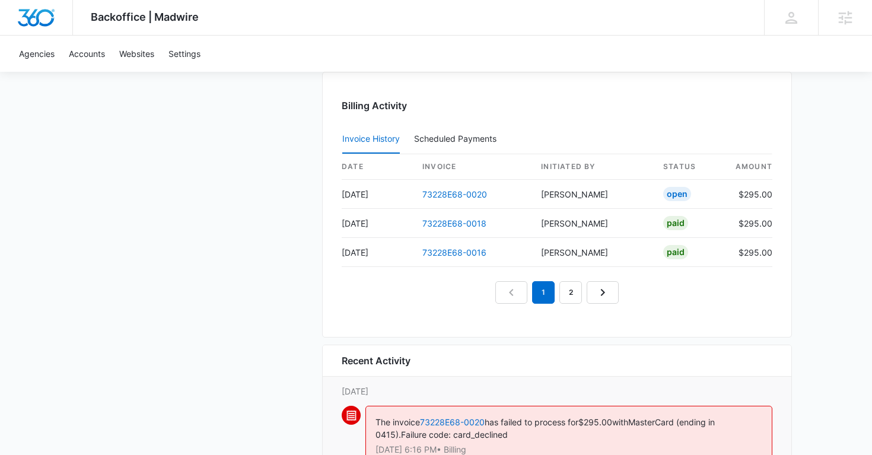
scroll to position [1195, 0]
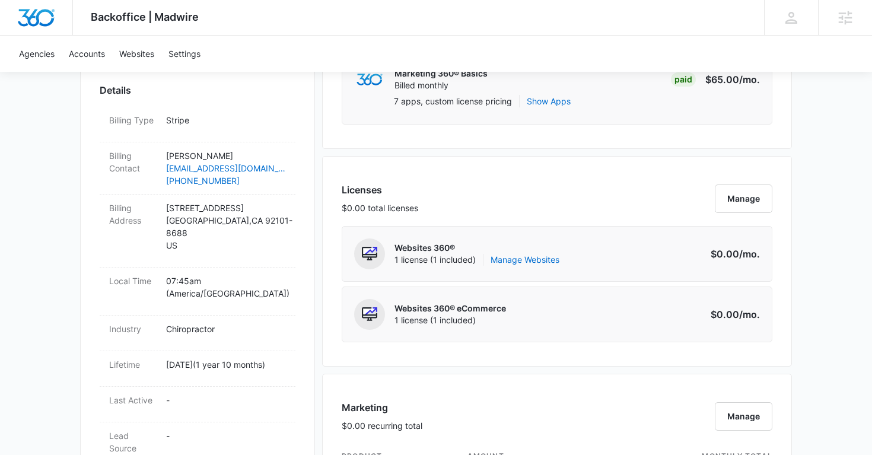
scroll to position [298, 0]
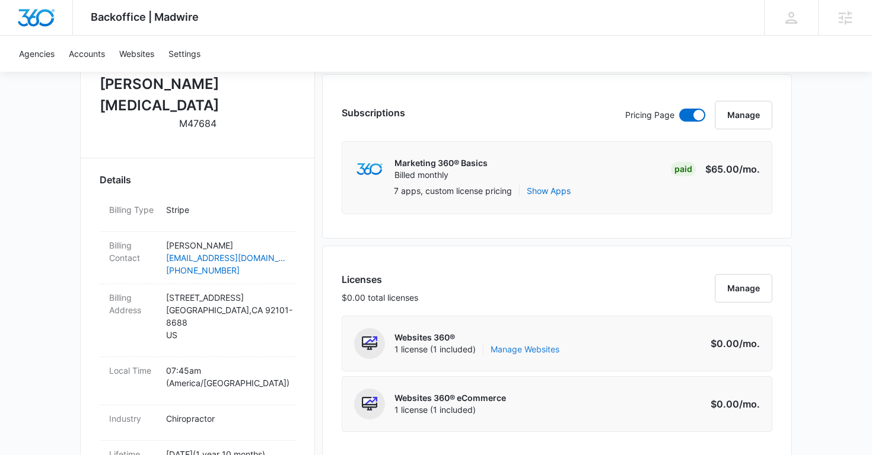
click at [510, 345] on link "Manage Websites" at bounding box center [525, 350] width 69 height 12
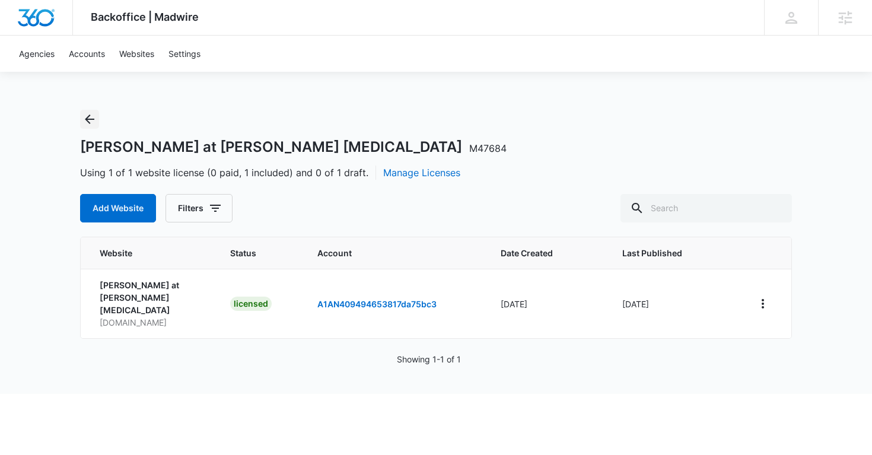
click at [89, 121] on icon "Back" at bounding box center [89, 119] width 14 height 14
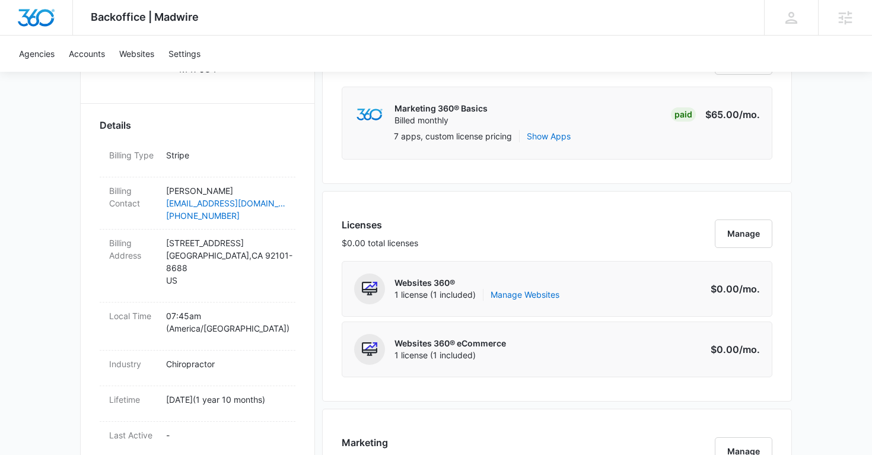
scroll to position [383, 0]
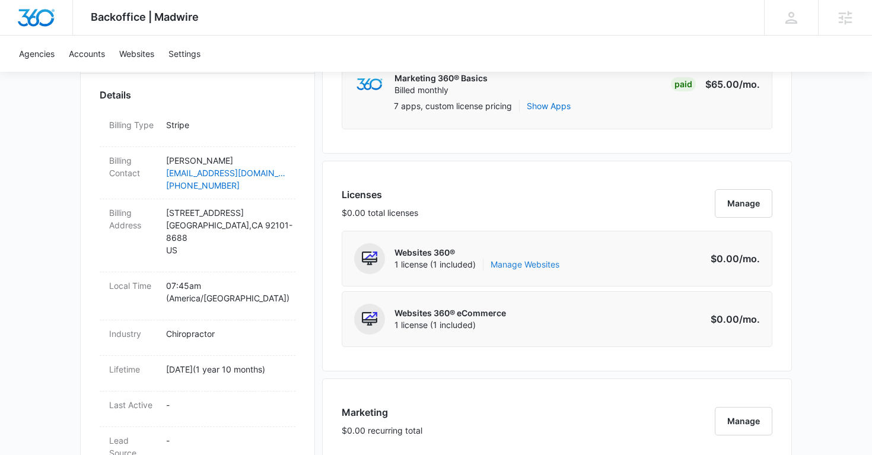
click at [542, 269] on link "Manage Websites" at bounding box center [525, 265] width 69 height 12
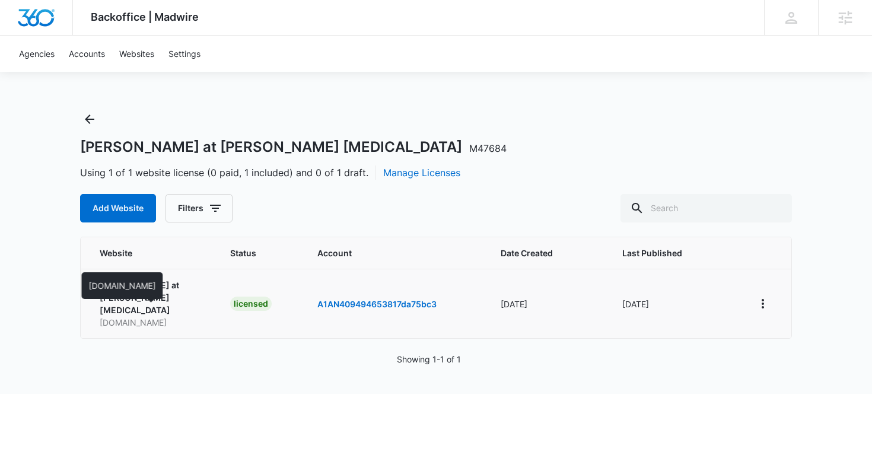
click at [165, 316] on p "robinsonchiropracticcenter.com" at bounding box center [151, 322] width 102 height 12
copy p "robinsonchiropracticcenter.com"
click at [765, 298] on icon "View More" at bounding box center [763, 304] width 14 height 14
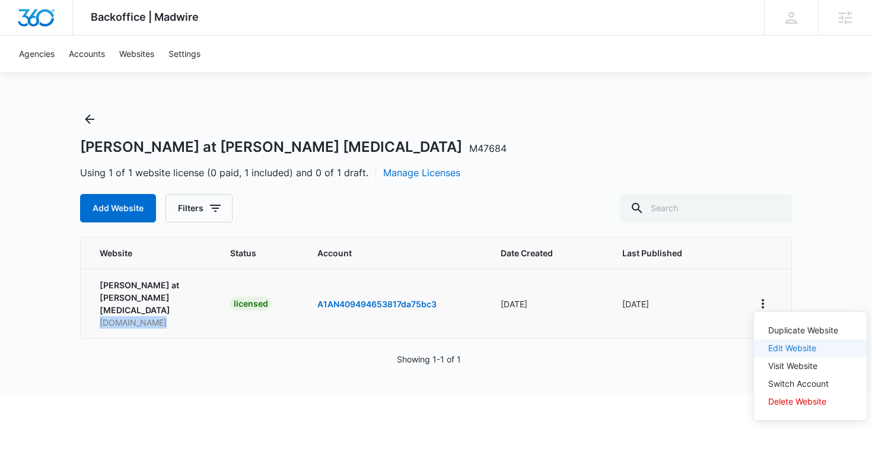
click at [786, 349] on link "Edit Website" at bounding box center [792, 348] width 48 height 10
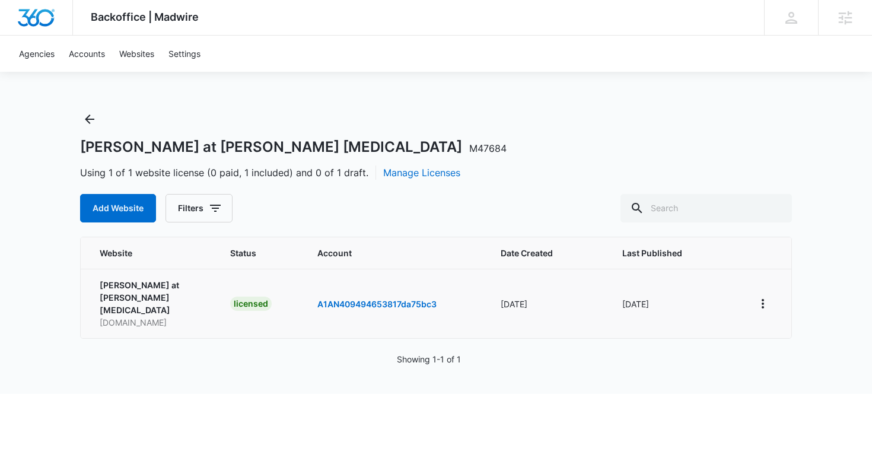
click at [50, 271] on div "Backoffice | Madwire Apps Settings AH Alan Huiras Alan.Huiras@madwire.com My Pr…" at bounding box center [436, 197] width 872 height 394
click at [93, 120] on icon "Back" at bounding box center [89, 119] width 14 height 14
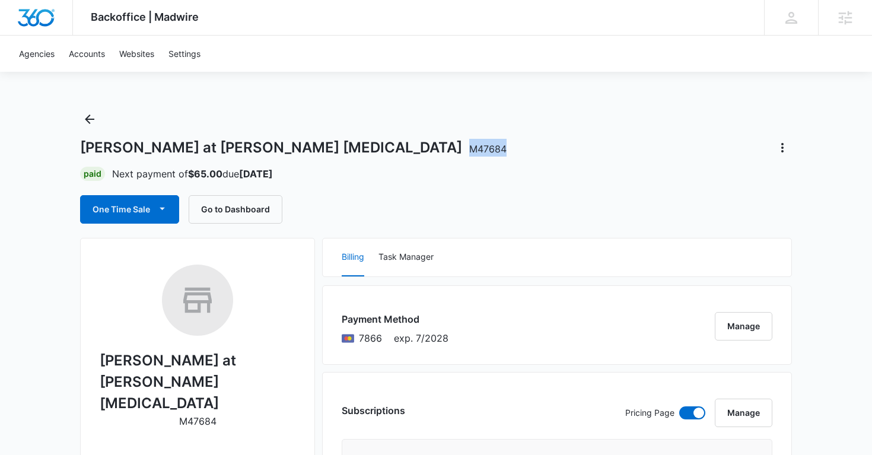
copy span "M47684"
drag, startPoint x: 361, startPoint y: 148, endPoint x: 316, endPoint y: 148, distance: 44.5
click at [315, 148] on div "Robinson at Scarton Chiropractic M47684" at bounding box center [436, 147] width 712 height 19
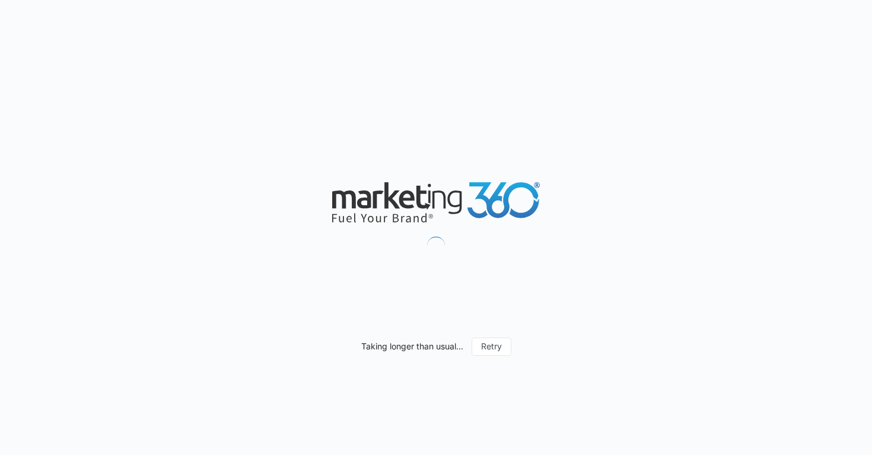
select select "16"
select select "US"
select select "America/[GEOGRAPHIC_DATA]"
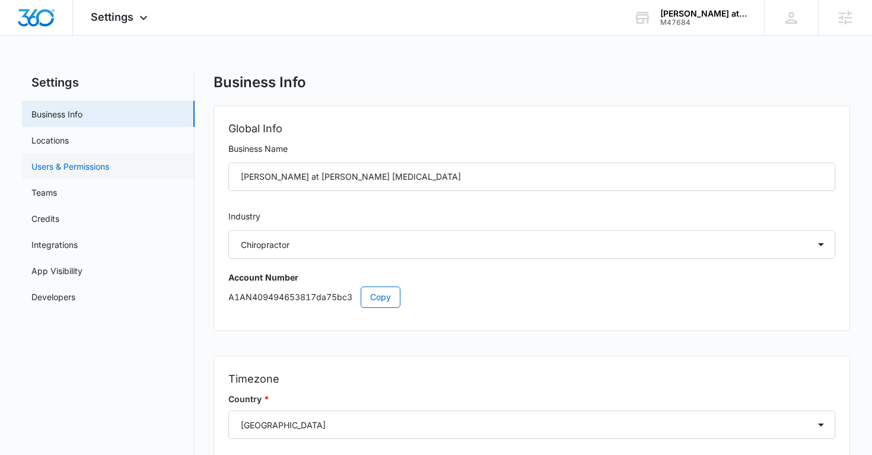
click at [76, 169] on link "Users & Permissions" at bounding box center [70, 166] width 78 height 12
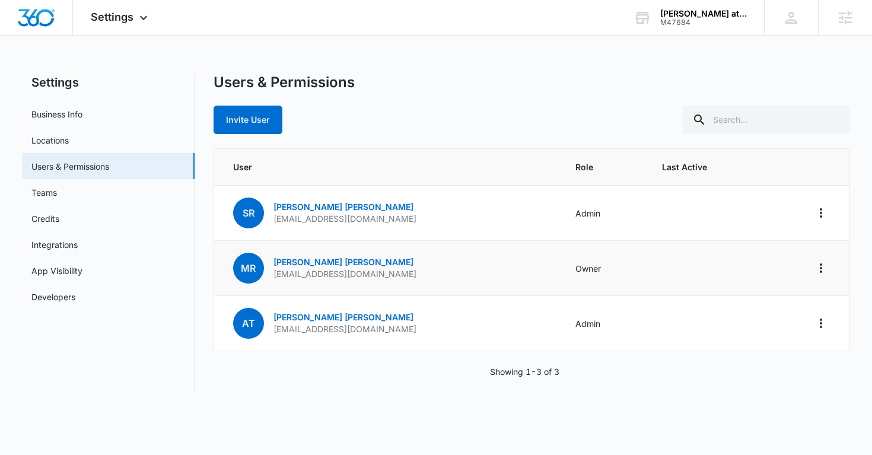
click at [351, 278] on p "marcus@robinsonchiropracticcenter.com" at bounding box center [345, 274] width 143 height 12
copy p "marcus@robinsonchiropracticcenter.com"
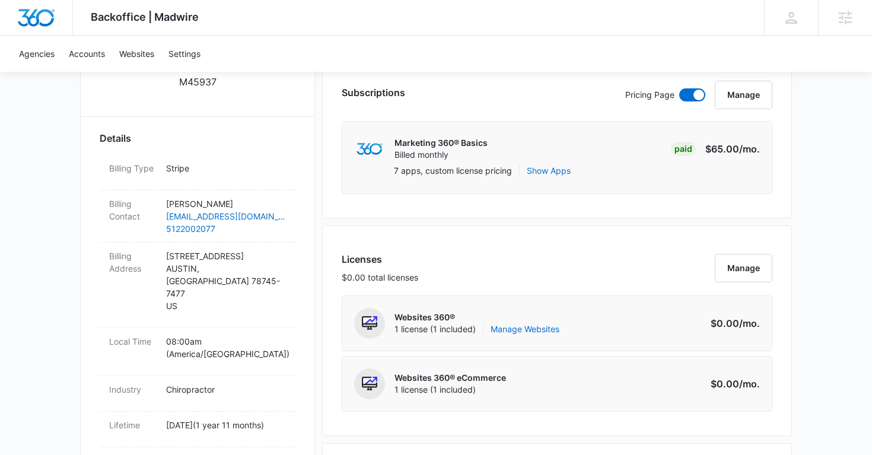
scroll to position [331, 0]
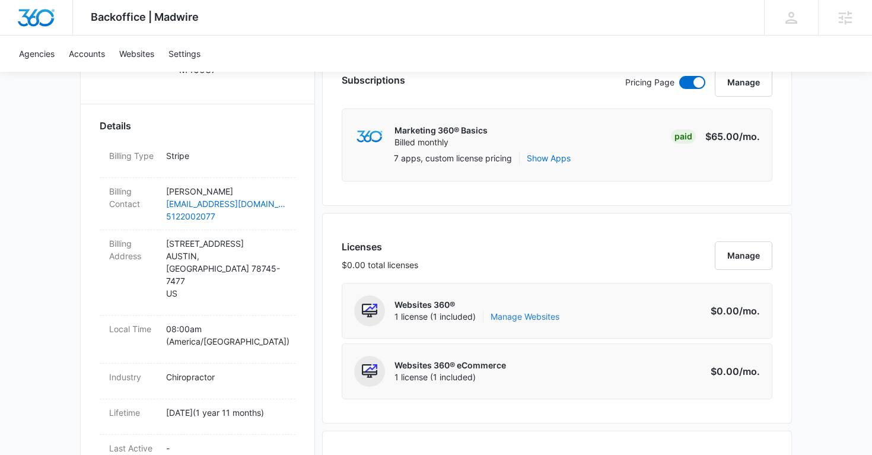
click at [523, 312] on link "Manage Websites" at bounding box center [525, 317] width 69 height 12
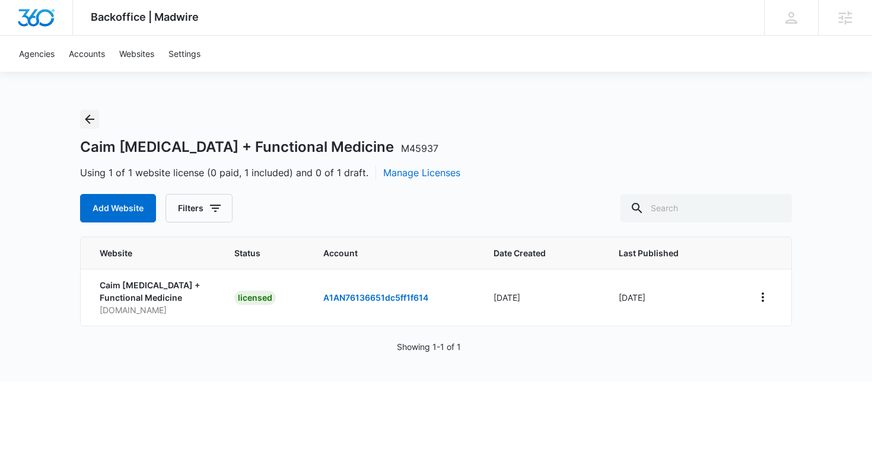
click at [85, 122] on icon "Back" at bounding box center [89, 119] width 14 height 14
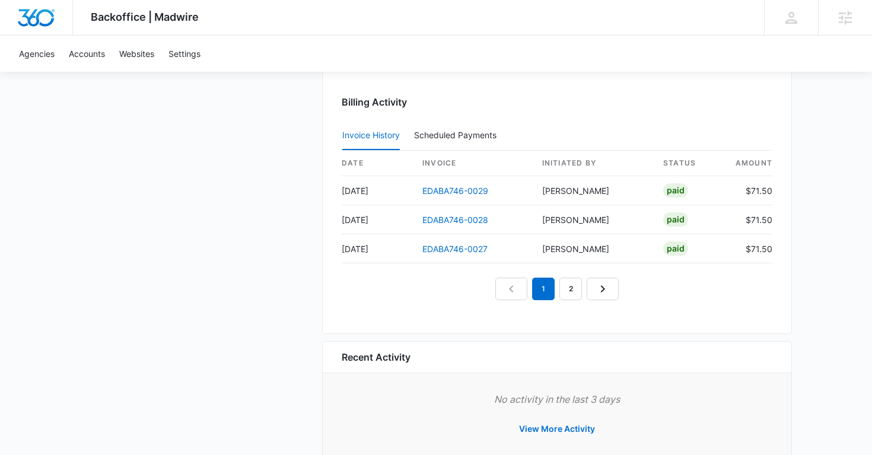
scroll to position [1238, 0]
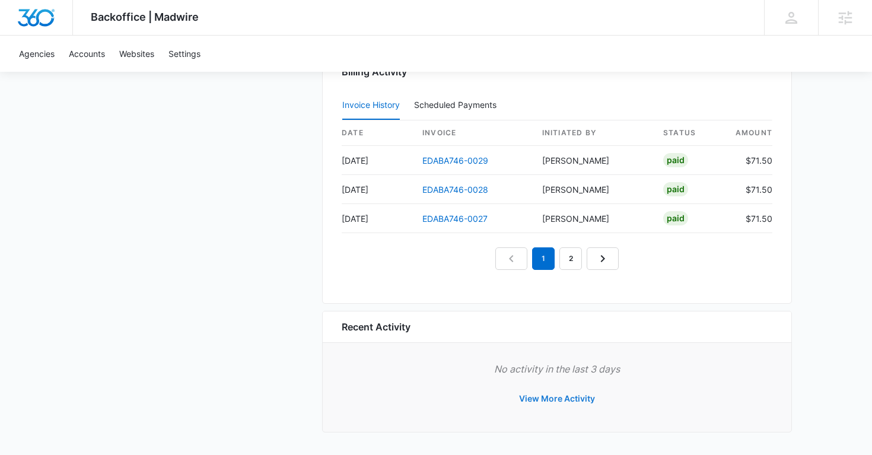
click at [530, 396] on button "View More Activity" at bounding box center [557, 399] width 100 height 28
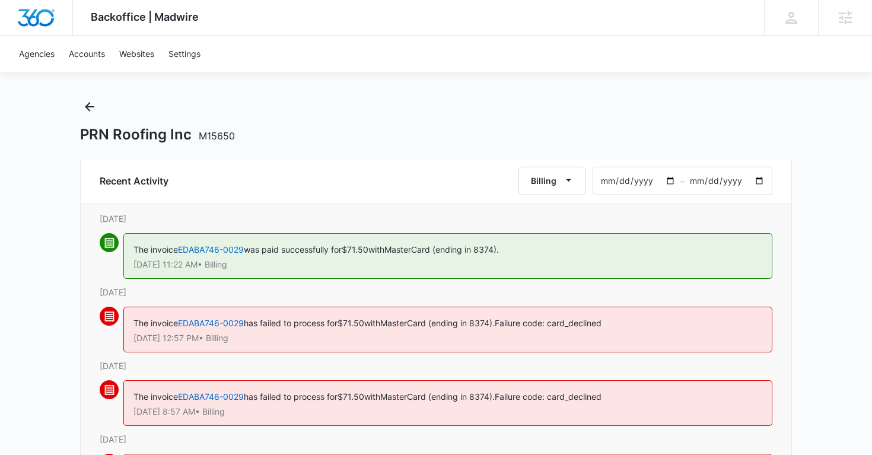
scroll to position [15, 0]
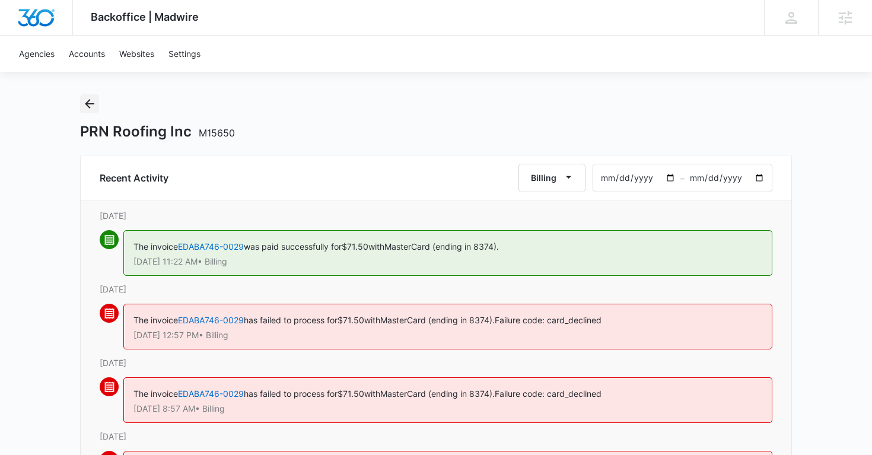
click at [90, 104] on icon "Back" at bounding box center [89, 104] width 14 height 14
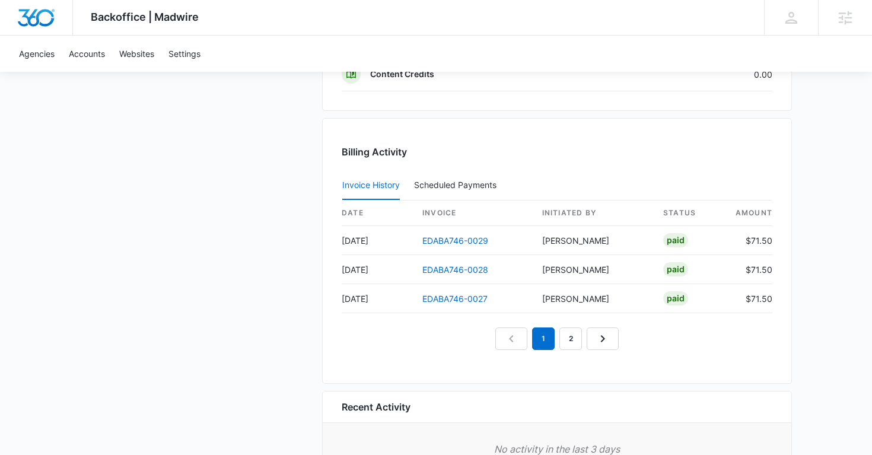
scroll to position [1185, 0]
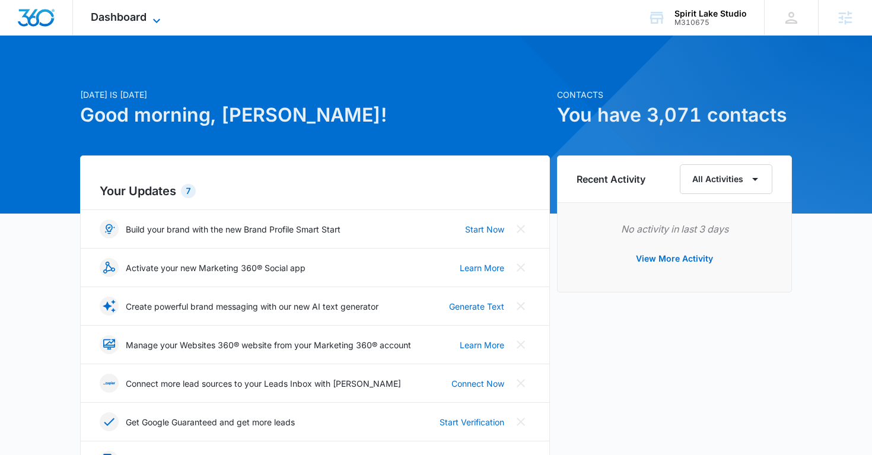
click at [159, 19] on icon at bounding box center [157, 21] width 14 height 14
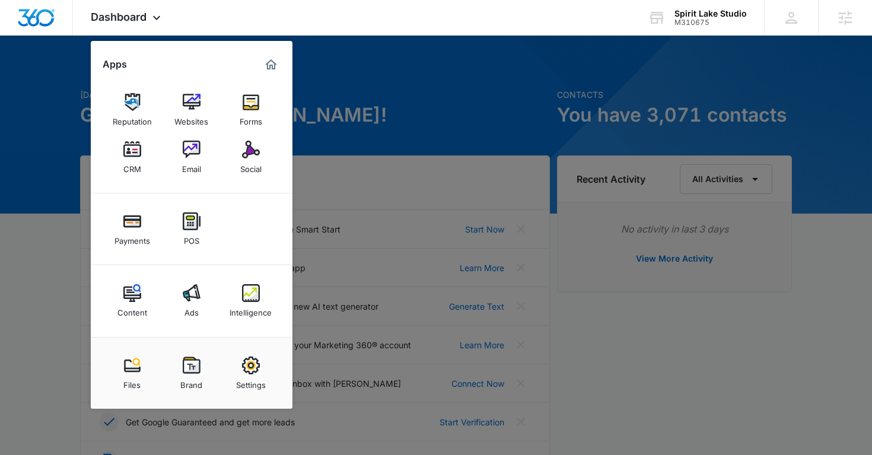
click at [405, 75] on div at bounding box center [436, 227] width 872 height 455
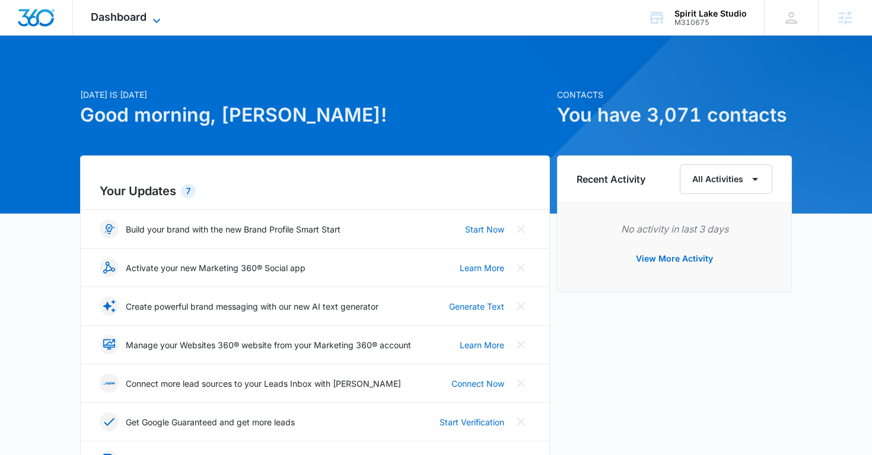
click at [158, 18] on icon at bounding box center [157, 21] width 14 height 14
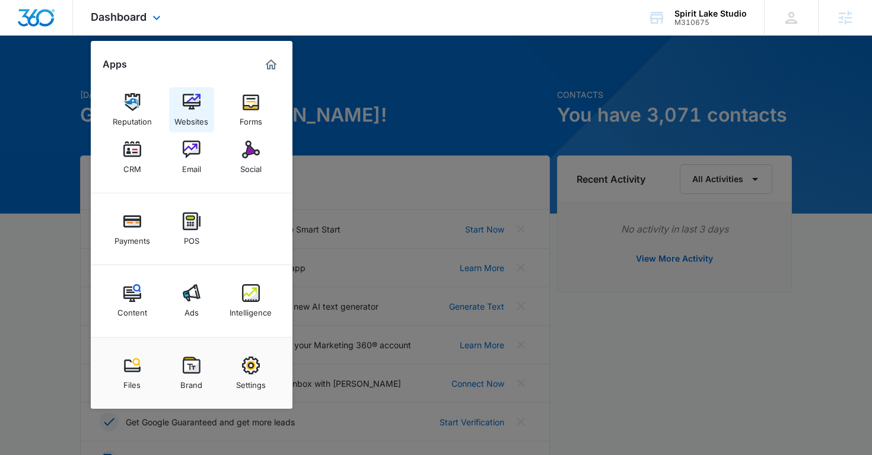
click at [186, 106] on img at bounding box center [192, 102] width 18 height 18
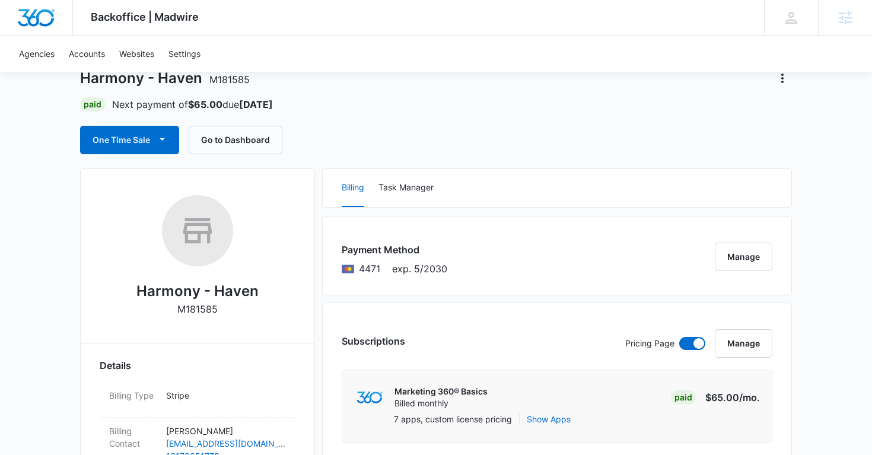
scroll to position [22, 0]
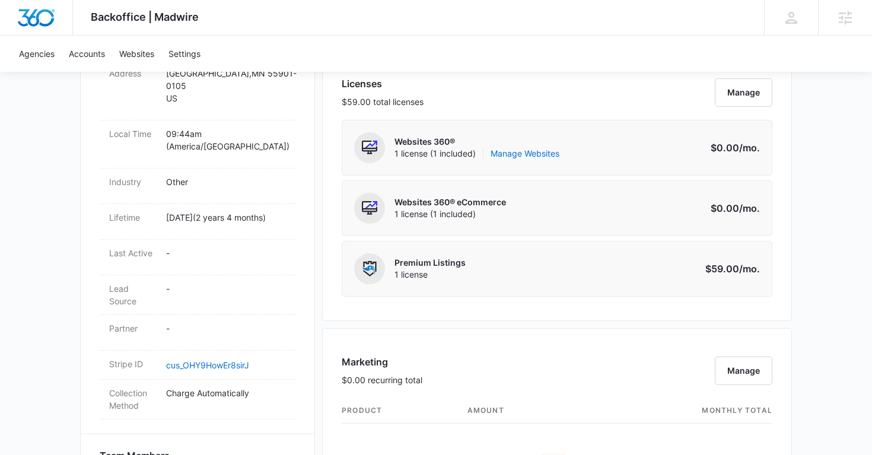
scroll to position [404, 0]
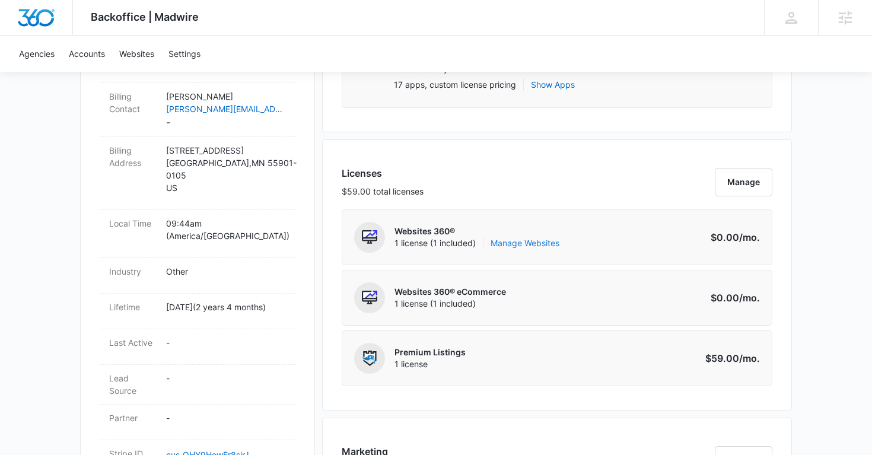
click at [529, 244] on link "Manage Websites" at bounding box center [525, 243] width 69 height 12
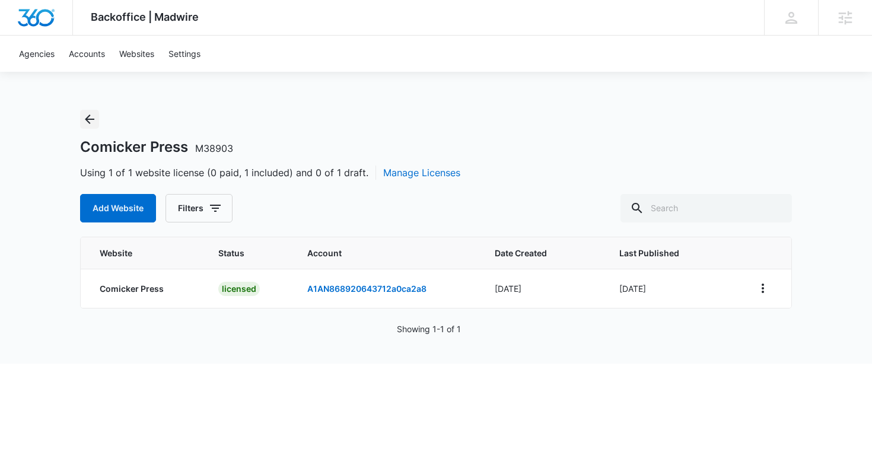
click at [91, 116] on icon "Back" at bounding box center [89, 119] width 14 height 14
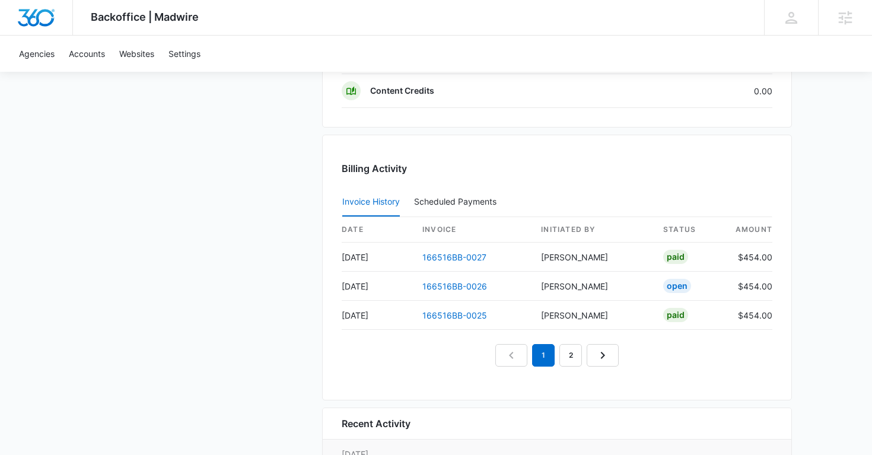
scroll to position [1208, 0]
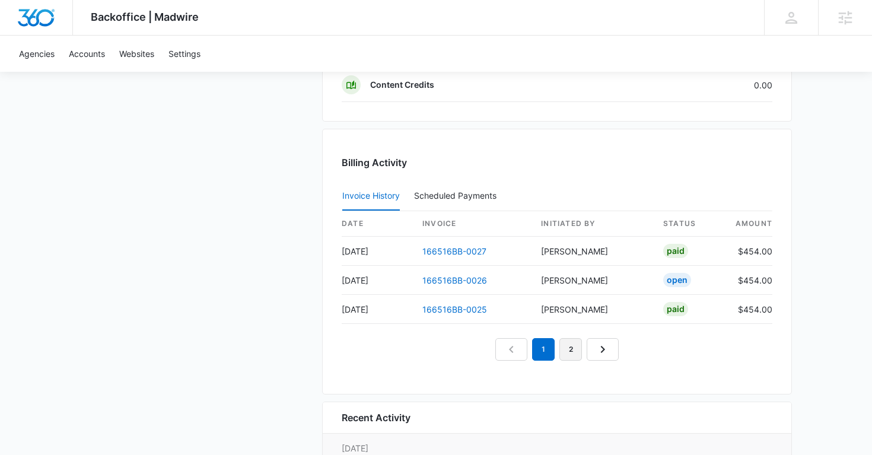
click at [562, 346] on link "2" at bounding box center [571, 349] width 23 height 23
click at [545, 343] on nav "1 2 3" at bounding box center [557, 349] width 151 height 23
click at [532, 349] on link "1" at bounding box center [530, 349] width 23 height 23
click at [460, 252] on link "166516BB-0027" at bounding box center [455, 251] width 64 height 10
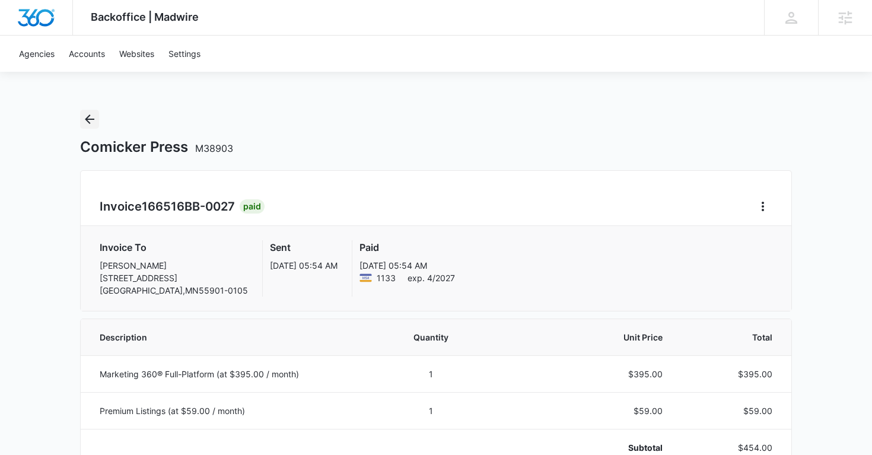
click at [91, 121] on icon "Back" at bounding box center [89, 119] width 14 height 14
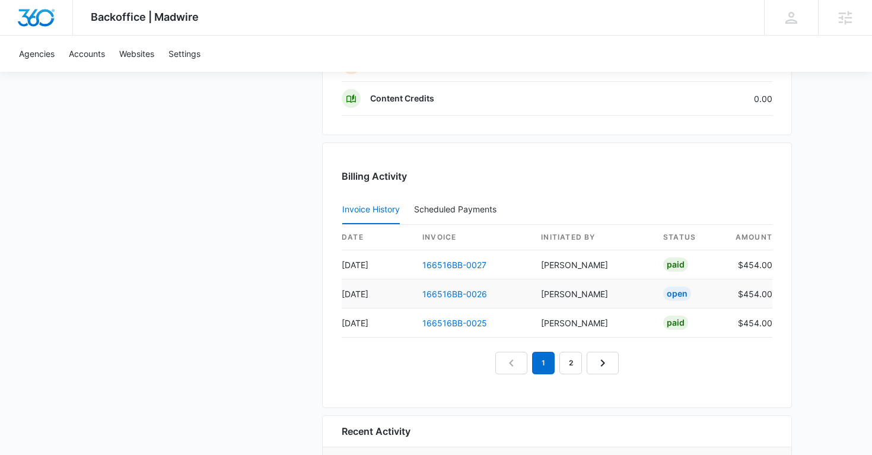
scroll to position [1203, 0]
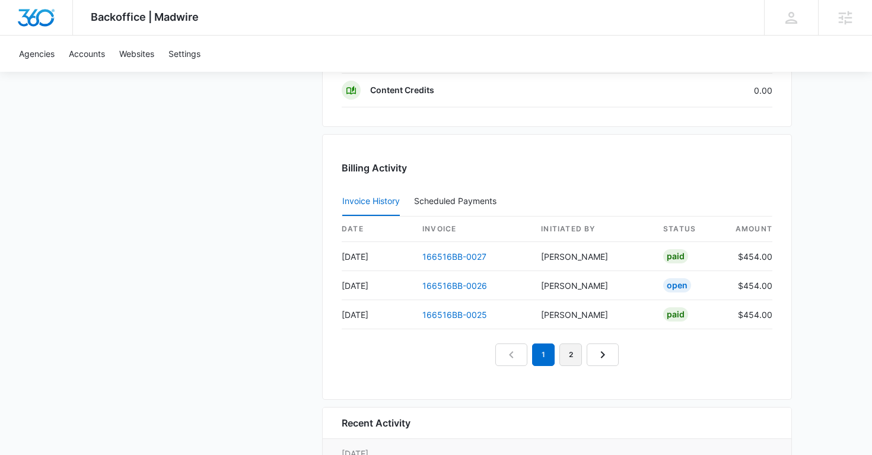
click at [569, 354] on link "2" at bounding box center [571, 355] width 23 height 23
click at [583, 359] on link "3" at bounding box center [584, 355] width 23 height 23
click at [510, 358] on link "1" at bounding box center [516, 355] width 23 height 23
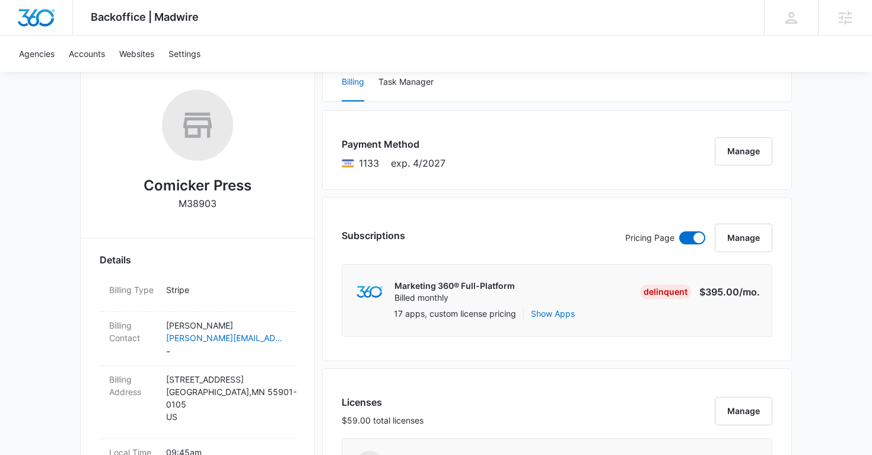
scroll to position [0, 0]
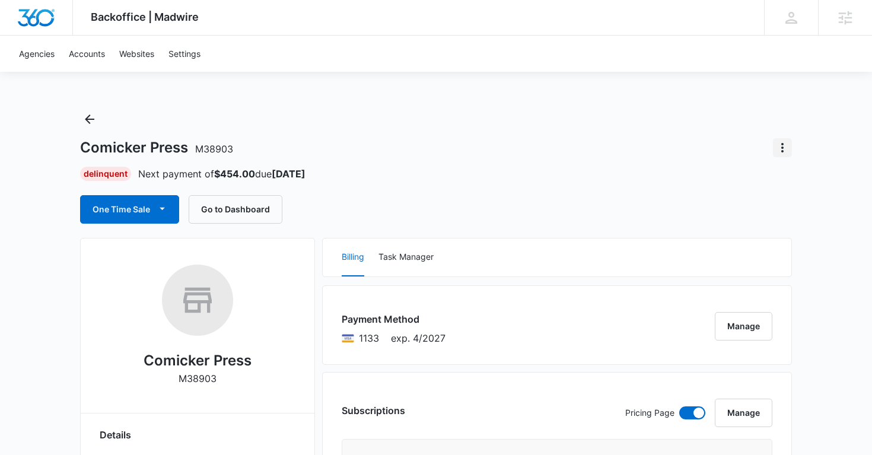
click at [785, 155] on button "Actions" at bounding box center [782, 147] width 19 height 19
click at [728, 217] on div "Close Account" at bounding box center [734, 216] width 58 height 8
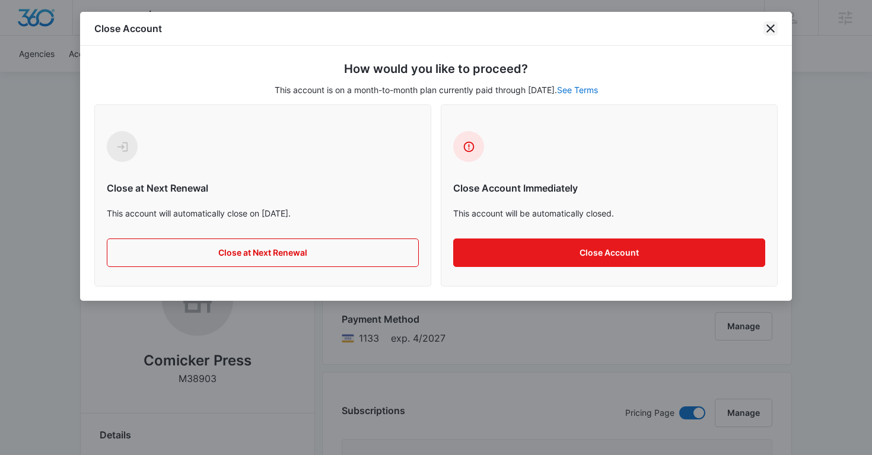
click at [775, 26] on icon "close" at bounding box center [771, 28] width 14 height 14
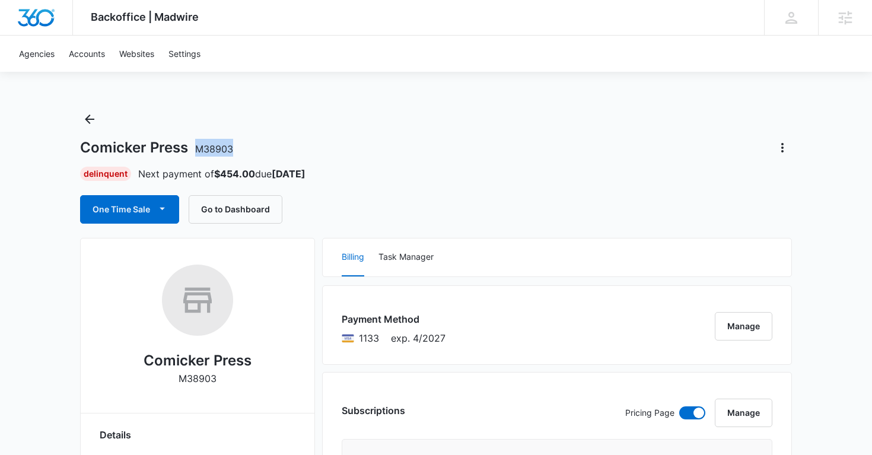
copy span "M38903"
drag, startPoint x: 239, startPoint y: 149, endPoint x: 201, endPoint y: 151, distance: 38.0
click at [199, 150] on div "Comicker Press M38903" at bounding box center [436, 147] width 712 height 19
click at [779, 146] on icon "Actions" at bounding box center [783, 148] width 14 height 14
click at [719, 219] on div "Close Account" at bounding box center [734, 216] width 58 height 8
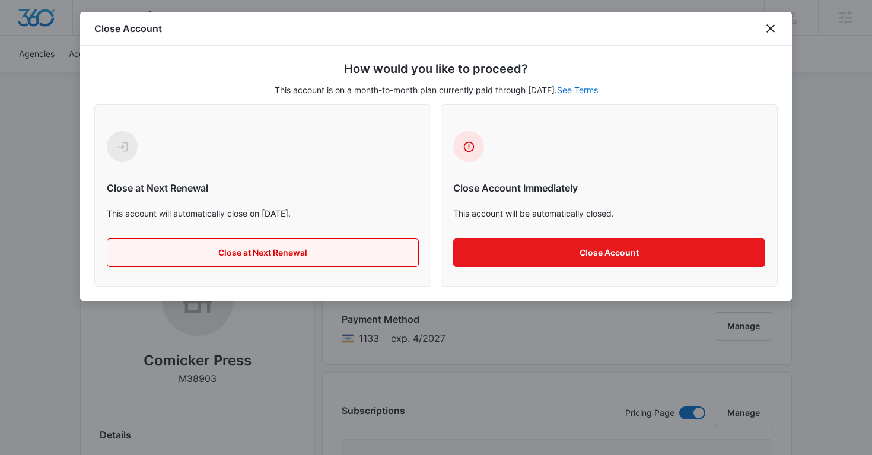
click at [310, 255] on button "Close at Next Renewal" at bounding box center [263, 253] width 312 height 28
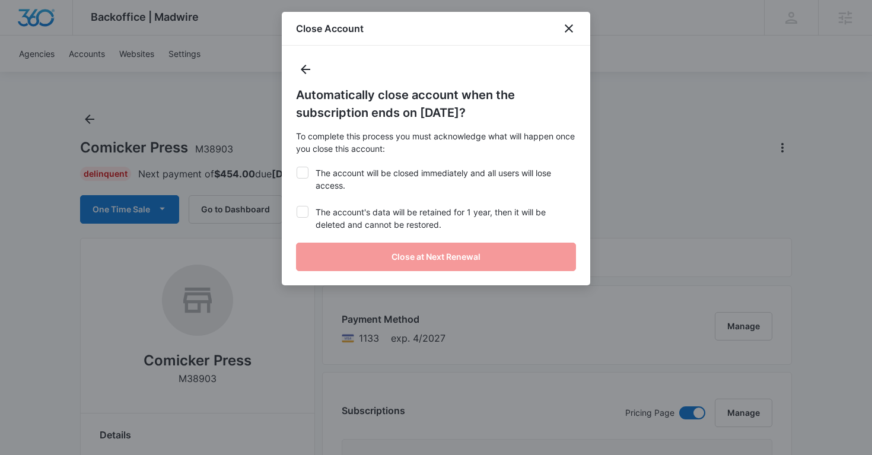
click at [316, 203] on div "Automatically close account when the subscription ends on October 5, 2025? To c…" at bounding box center [436, 166] width 309 height 240
click at [307, 207] on icon at bounding box center [302, 212] width 11 height 11
click at [297, 207] on input "The account's data will be retained for 1 year, then it will be deleted and can…" at bounding box center [296, 206] width 1 height 1
checkbox input "true"
click at [307, 177] on icon at bounding box center [302, 172] width 11 height 11
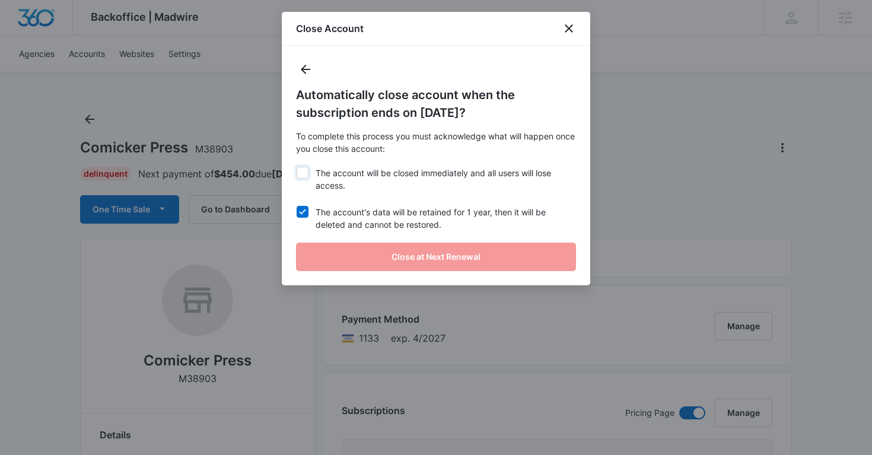
click at [297, 167] on input "The account will be closed immediately and all users will lose access." at bounding box center [296, 167] width 1 height 1
checkbox input "true"
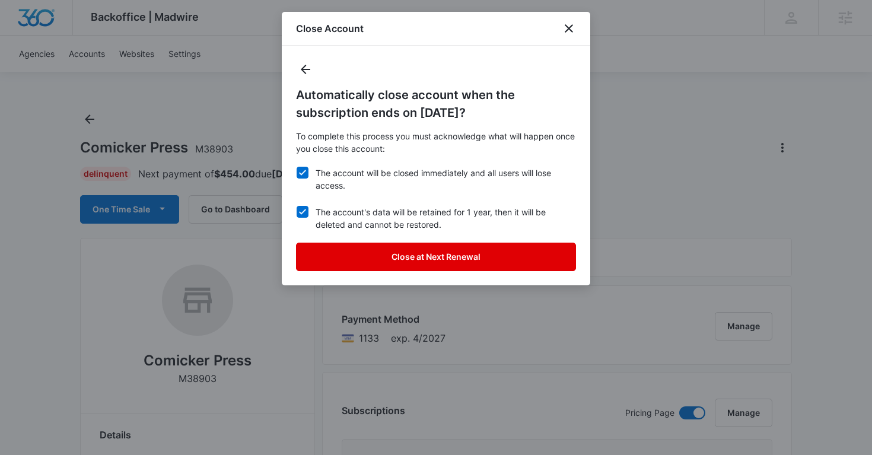
click at [361, 268] on button "Close at Next Renewal" at bounding box center [436, 257] width 280 height 28
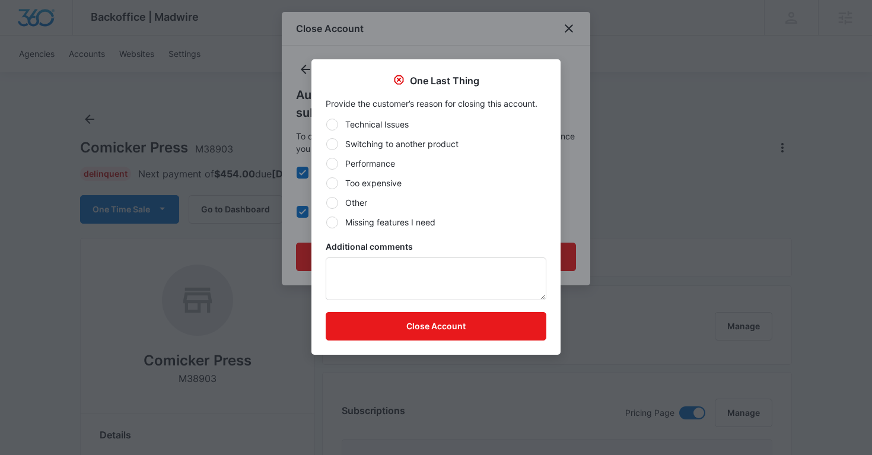
click at [344, 199] on label "Other" at bounding box center [436, 202] width 221 height 12
click at [326, 202] on input "Other" at bounding box center [326, 202] width 1 height 1
radio input "true"
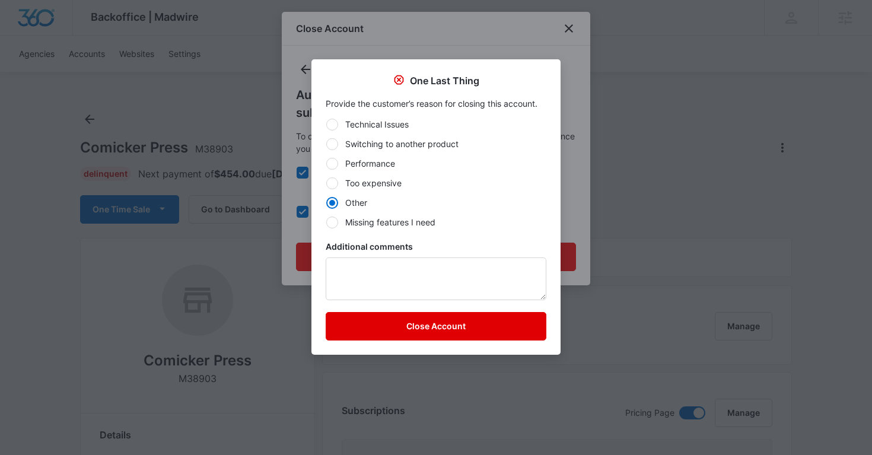
click at [364, 328] on button "Close Account" at bounding box center [436, 326] width 221 height 28
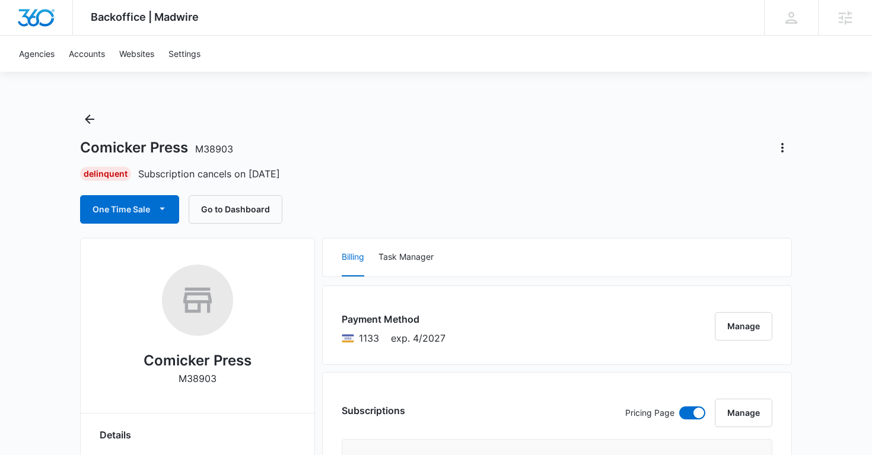
click at [277, 126] on div "Comicker Press M38903 Delinquent Subscription cancels on Oct 5 One Time Sale Go…" at bounding box center [436, 167] width 712 height 114
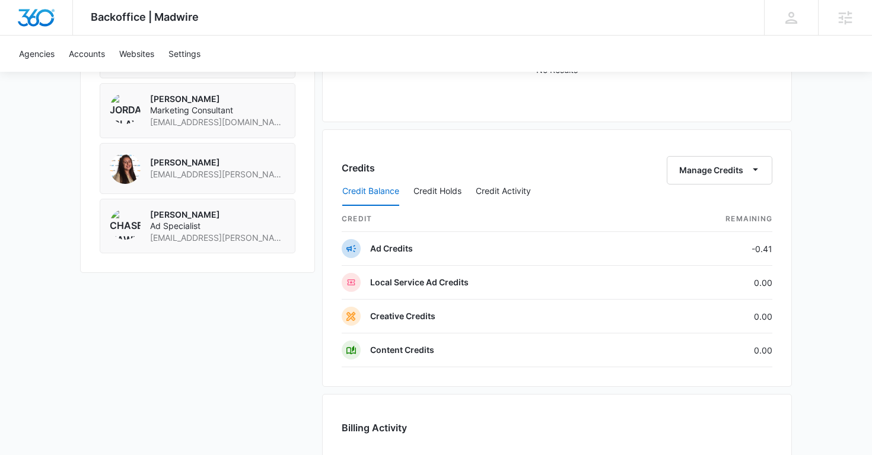
scroll to position [586, 0]
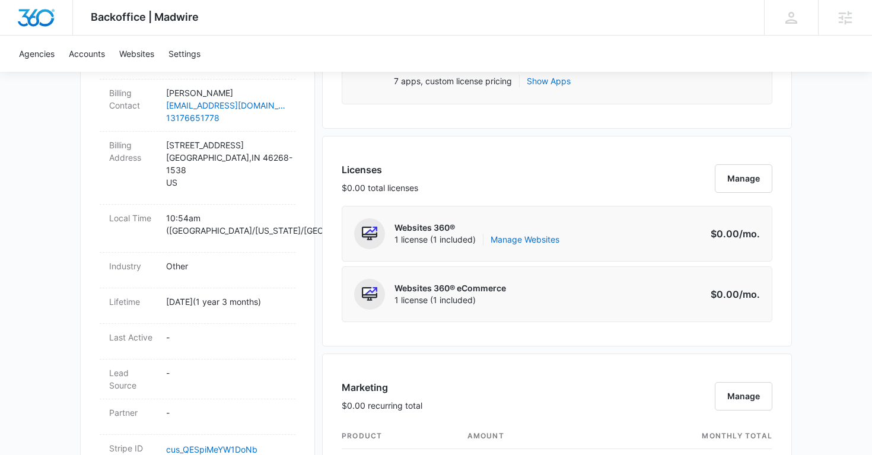
scroll to position [420, 0]
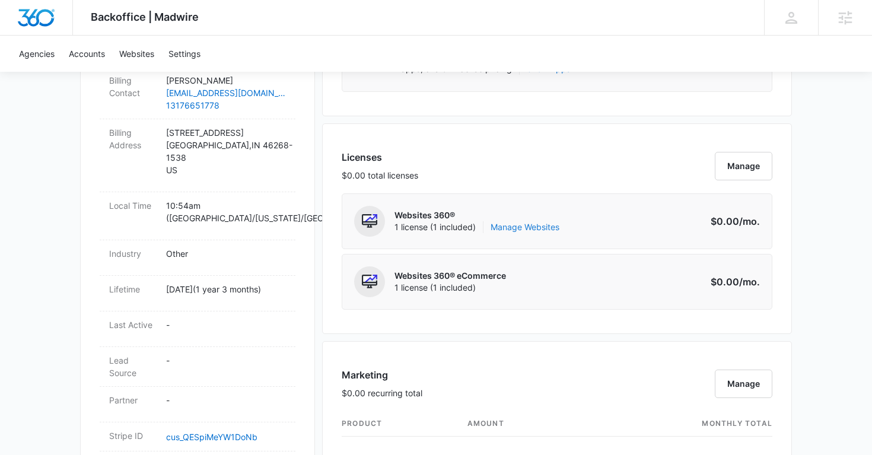
click at [536, 230] on link "Manage Websites" at bounding box center [525, 227] width 69 height 12
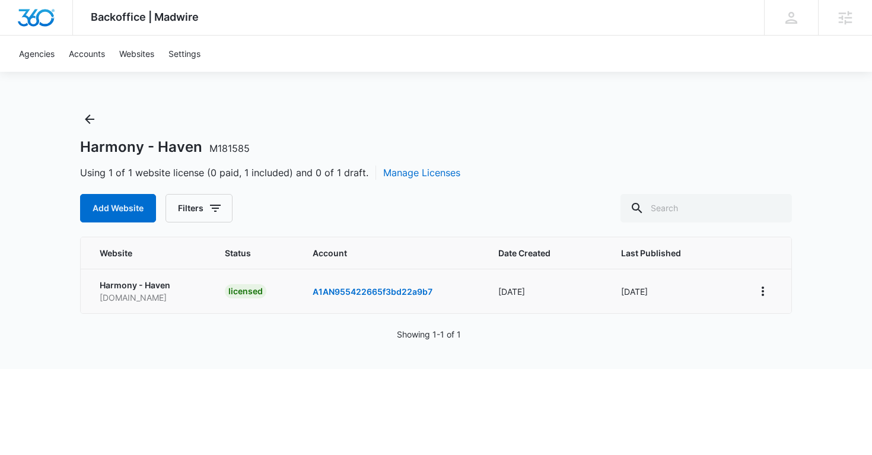
click at [154, 297] on p "www.hhavenofcare.com" at bounding box center [148, 297] width 97 height 12
copy p "www.hhavenofcare.com"
click at [87, 123] on icon "Back" at bounding box center [89, 119] width 14 height 14
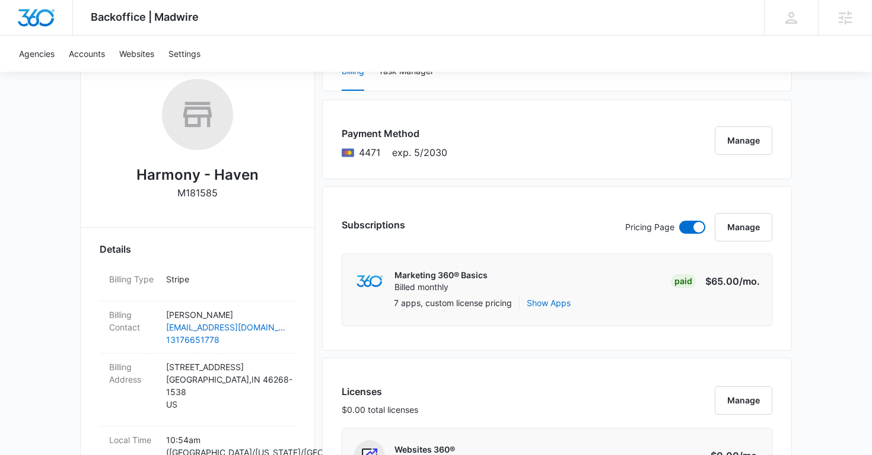
scroll to position [187, 0]
click at [278, 309] on p "Wole Adu" at bounding box center [226, 313] width 120 height 12
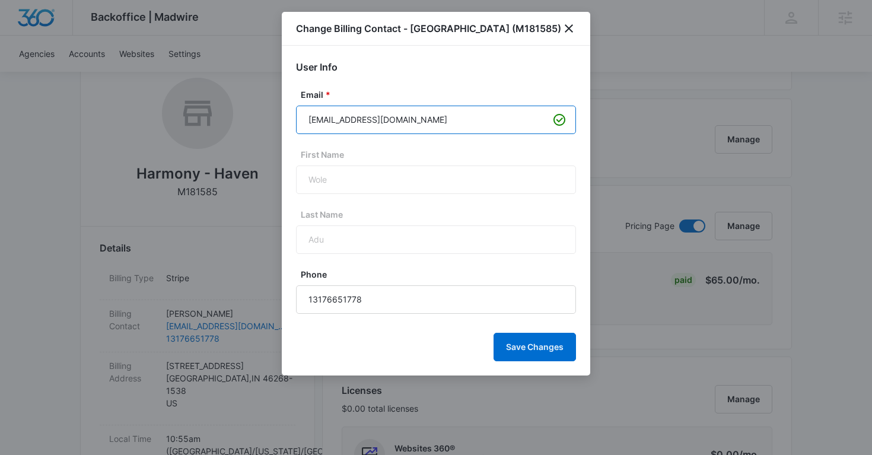
click at [388, 125] on input "wole.adu@hhavenofcare.com" at bounding box center [436, 120] width 280 height 28
click at [571, 27] on icon "close" at bounding box center [569, 28] width 14 height 14
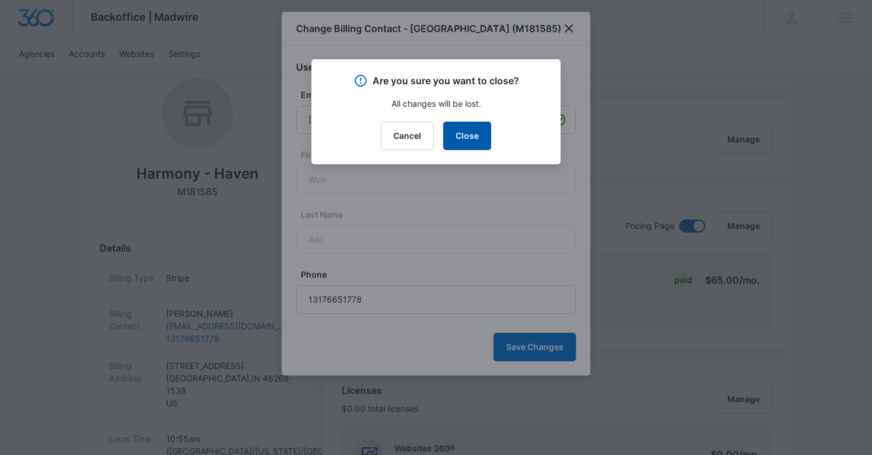
click at [460, 140] on button "Close" at bounding box center [467, 136] width 48 height 28
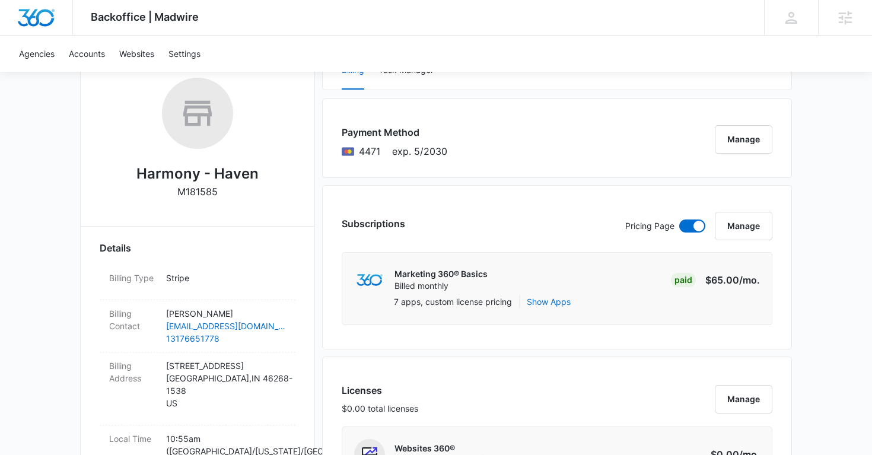
scroll to position [0, 0]
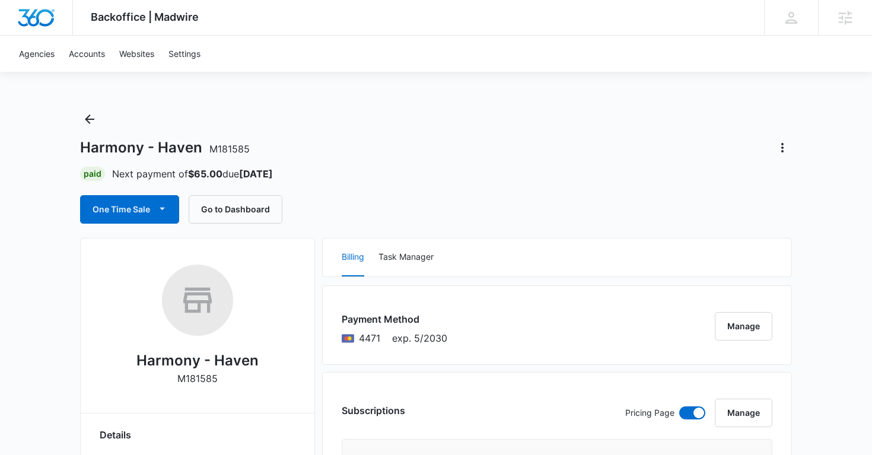
click at [198, 150] on h1 "Harmony - Haven M181585" at bounding box center [165, 148] width 170 height 18
copy span "M181585"
drag, startPoint x: 252, startPoint y: 152, endPoint x: 208, endPoint y: 153, distance: 43.9
click at [207, 153] on div "Harmony - Haven M181585" at bounding box center [436, 147] width 712 height 19
copy h1 "Harmony - Haven"
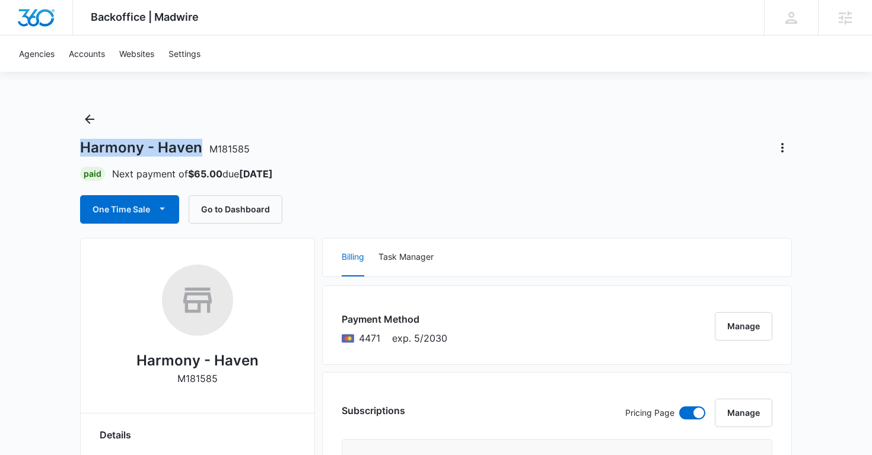
drag, startPoint x: 81, startPoint y: 147, endPoint x: 196, endPoint y: 150, distance: 114.6
click at [196, 150] on h1 "Harmony - Haven M181585" at bounding box center [165, 148] width 170 height 18
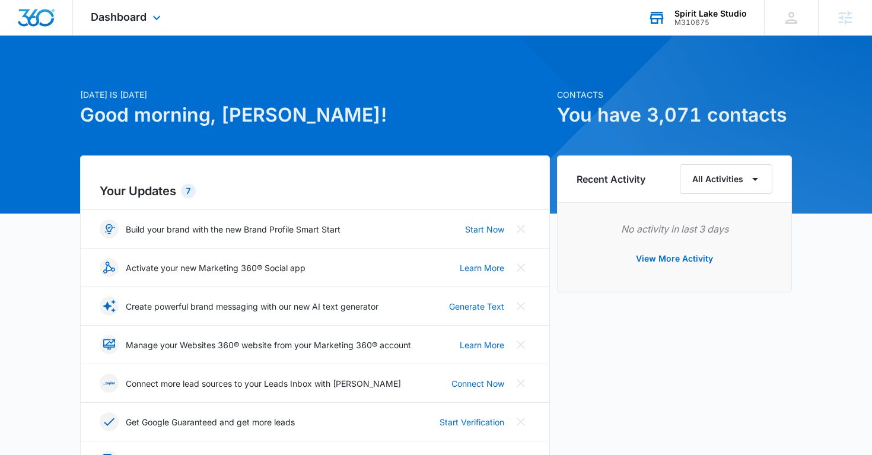
click at [700, 21] on div "M310675" at bounding box center [711, 22] width 72 height 8
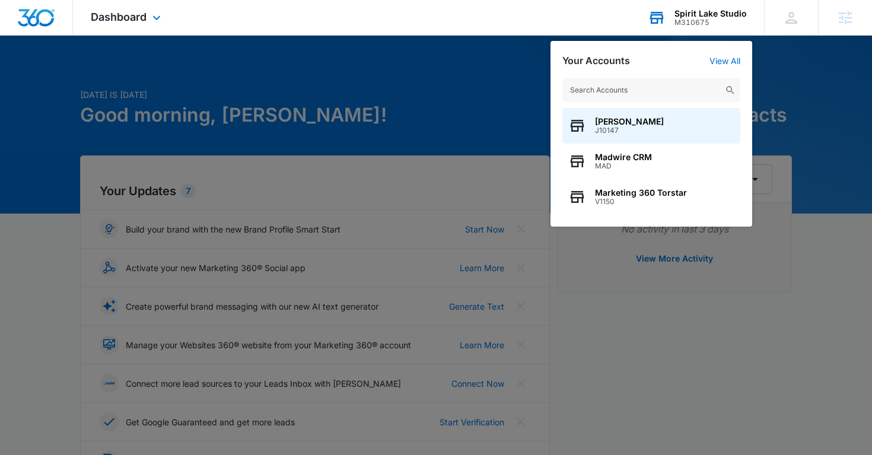
click at [614, 86] on input "text" at bounding box center [652, 90] width 178 height 24
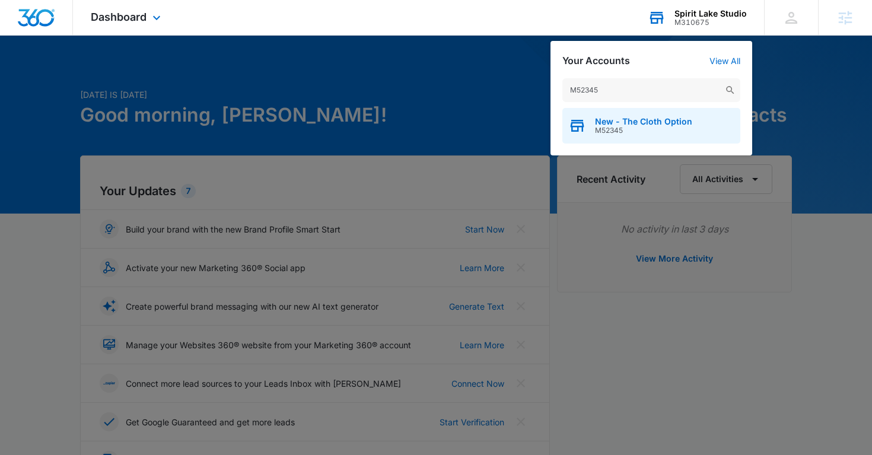
type input "M52345"
click at [617, 131] on span "M52345" at bounding box center [643, 130] width 97 height 8
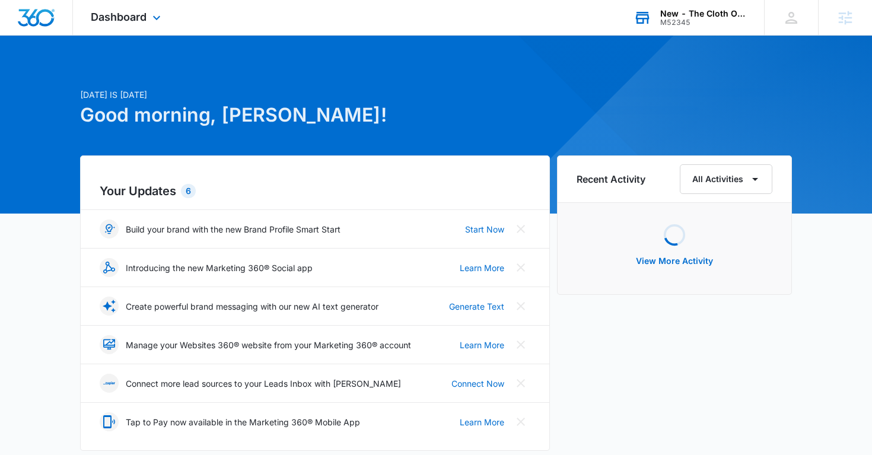
click at [150, 26] on div "Dashboard Apps Reputation Websites Forms CRM Email Social Shop Payments POS Ads…" at bounding box center [127, 17] width 109 height 35
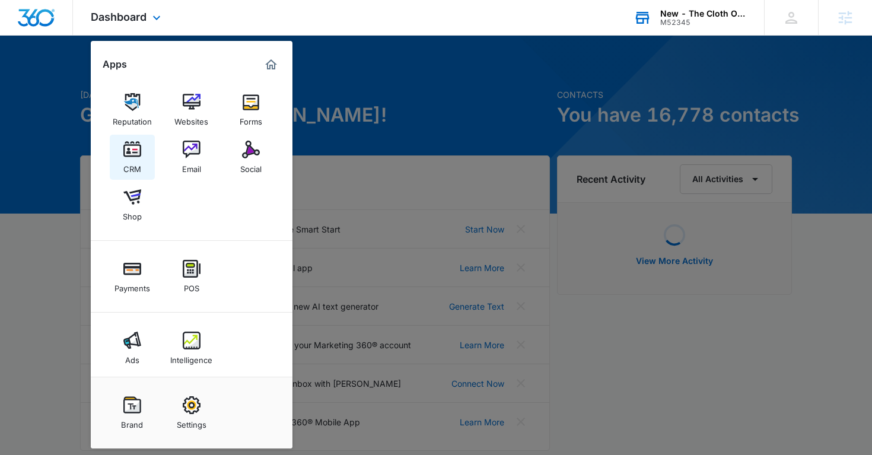
click at [136, 158] on img at bounding box center [132, 150] width 18 height 18
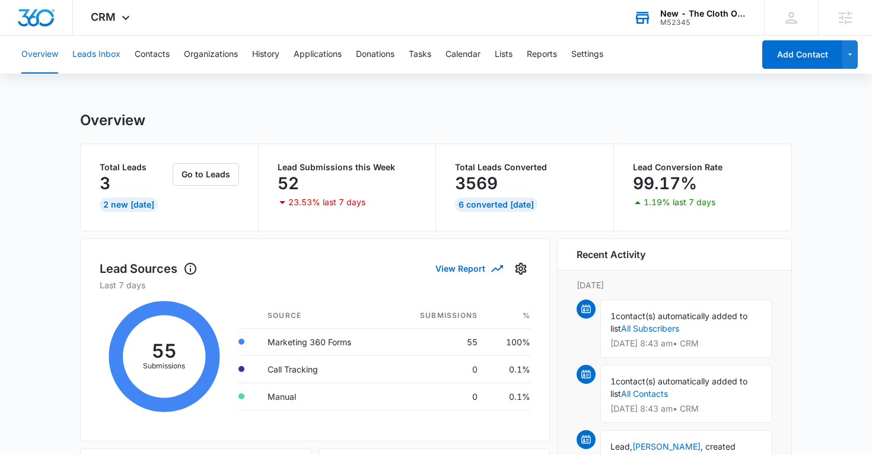
click at [107, 56] on button "Leads Inbox" at bounding box center [96, 55] width 48 height 38
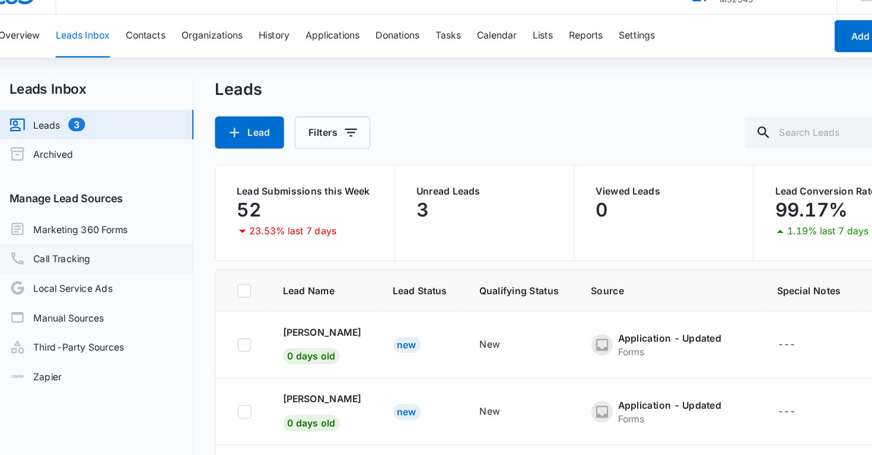
drag, startPoint x: 201, startPoint y: 196, endPoint x: 101, endPoint y: 247, distance: 112.3
click at [121, 235] on div "Leads Inbox Leads 3 Archived Manage Lead Sources Marketing 360 Forms Call Track…" at bounding box center [436, 313] width 829 height 440
click at [436, 120] on div "Leads Lead Filters" at bounding box center [532, 124] width 637 height 62
